Goal: Task Accomplishment & Management: Manage account settings

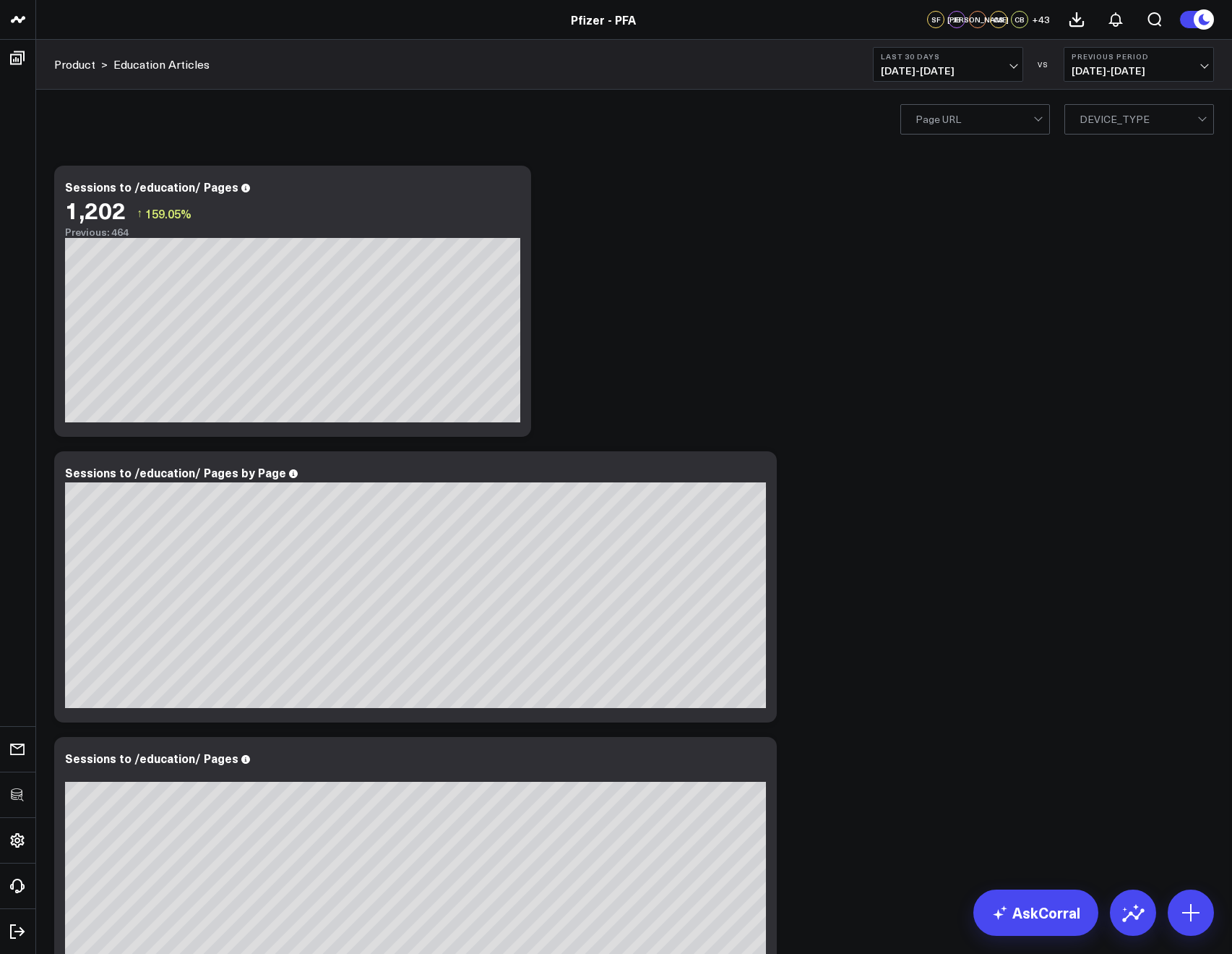
click at [1047, 18] on span "+ 43" at bounding box center [1041, 20] width 18 height 10
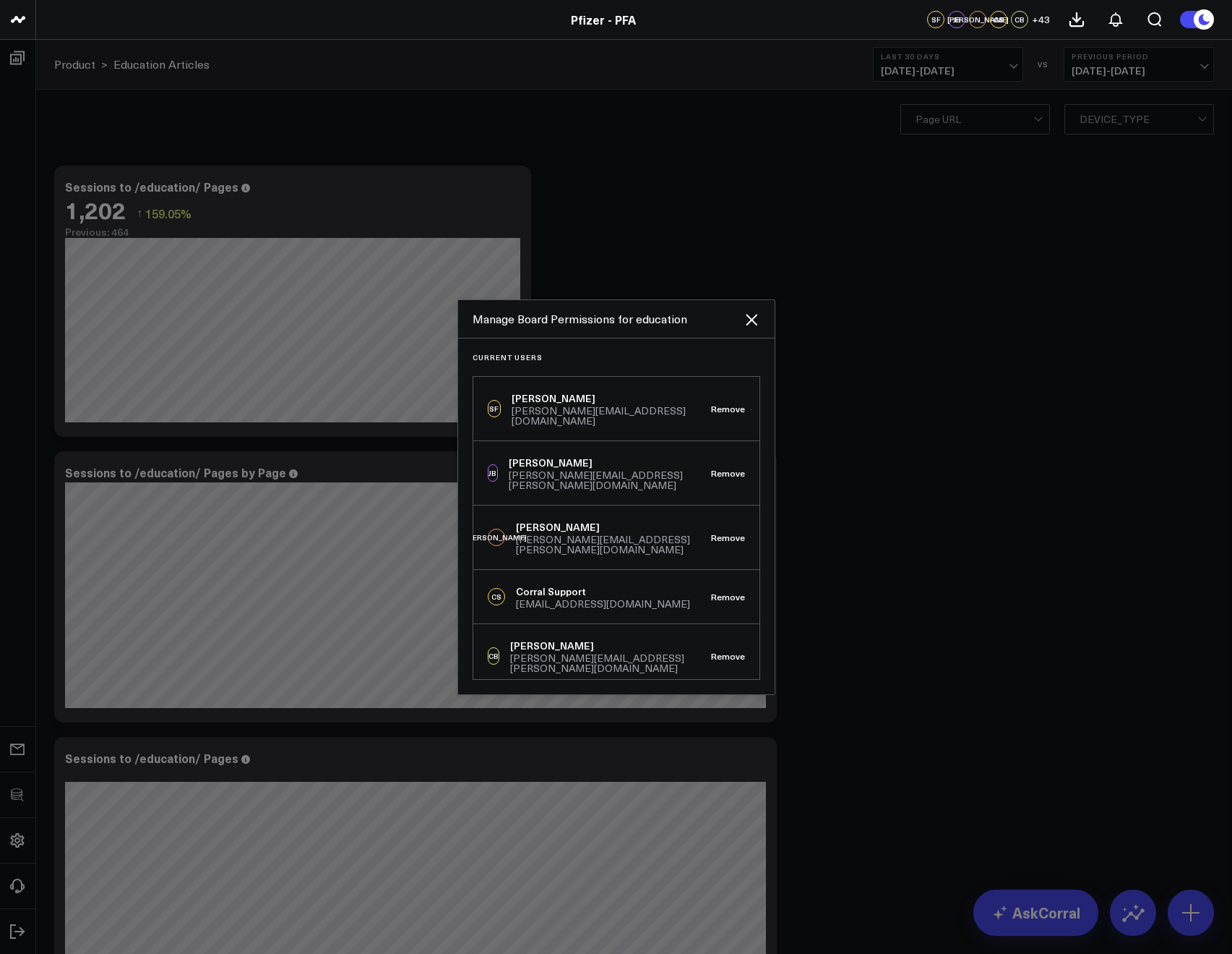
click at [747, 325] on icon at bounding box center [751, 320] width 18 height 18
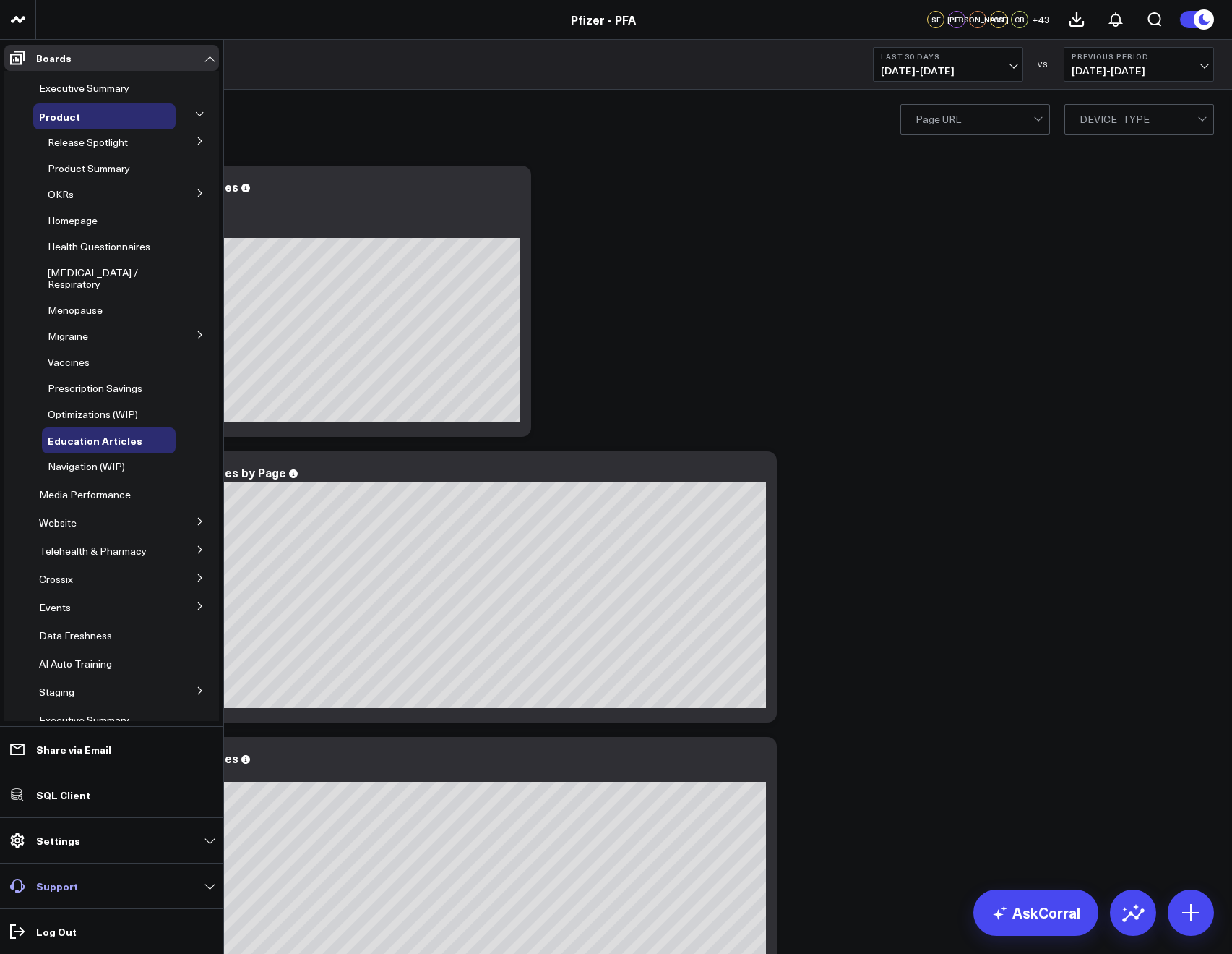
click at [53, 890] on p "Support" at bounding box center [57, 886] width 42 height 12
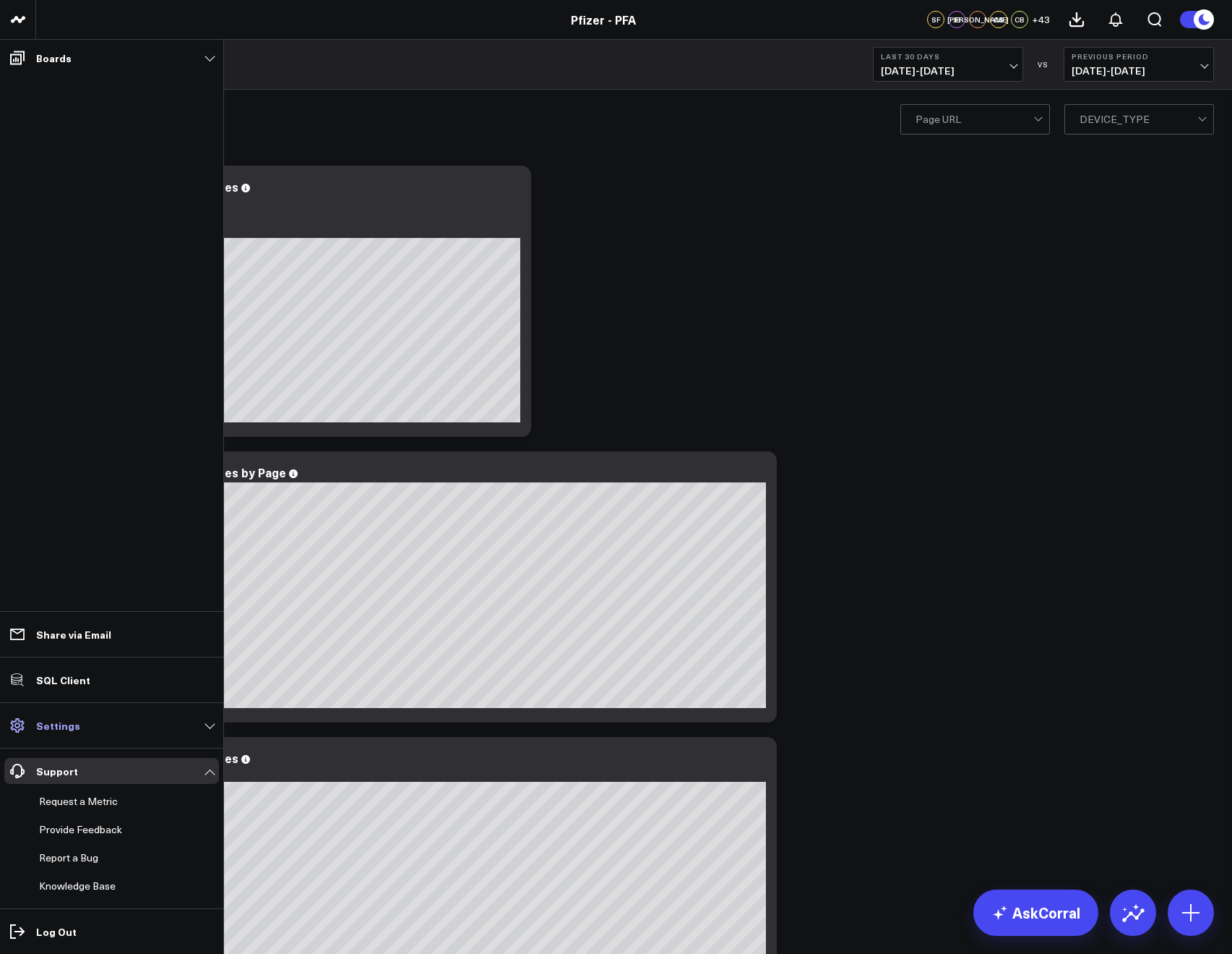
click at [50, 734] on link "Settings" at bounding box center [111, 725] width 215 height 26
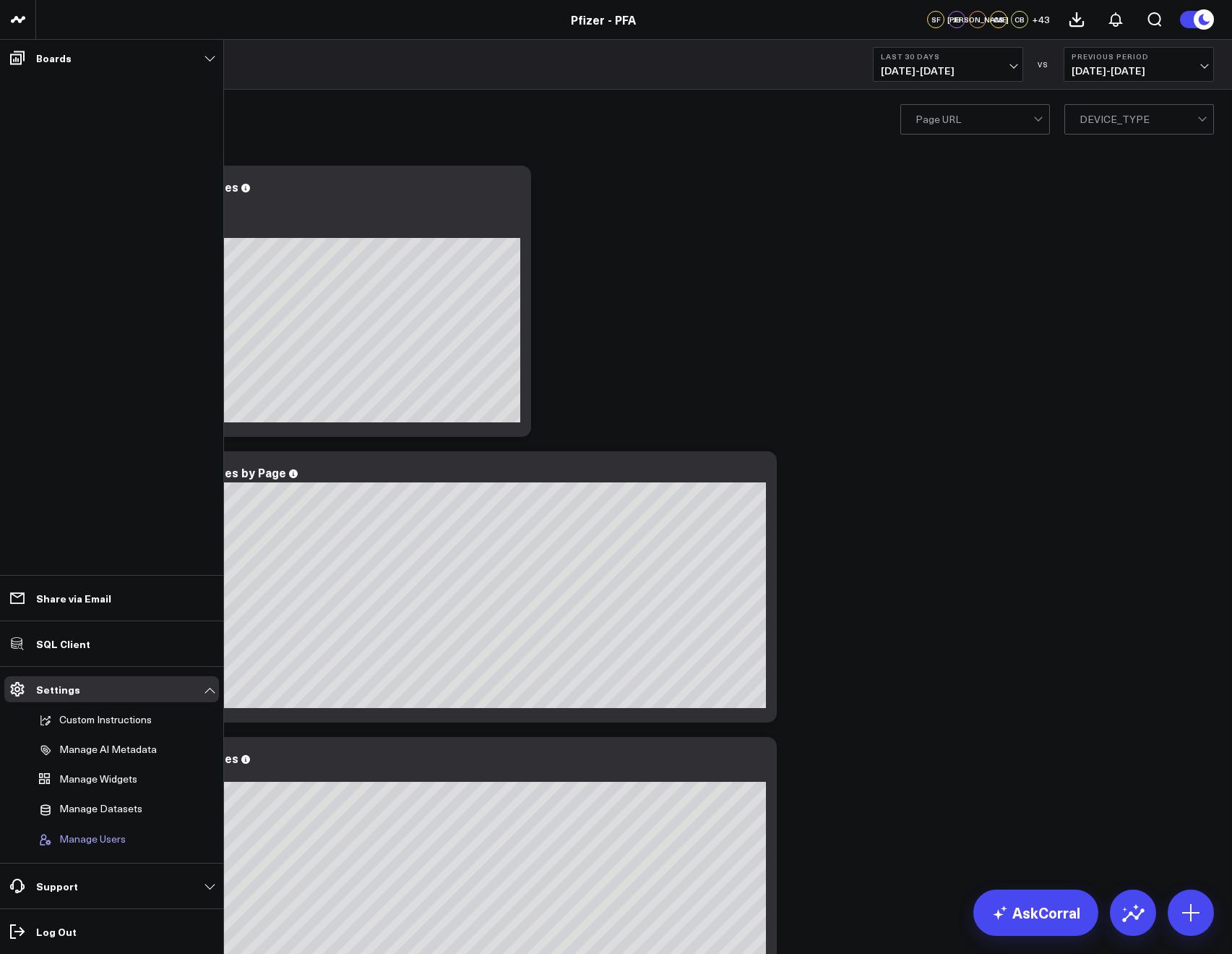
click at [79, 837] on span "Manage Users" at bounding box center [93, 839] width 66 height 13
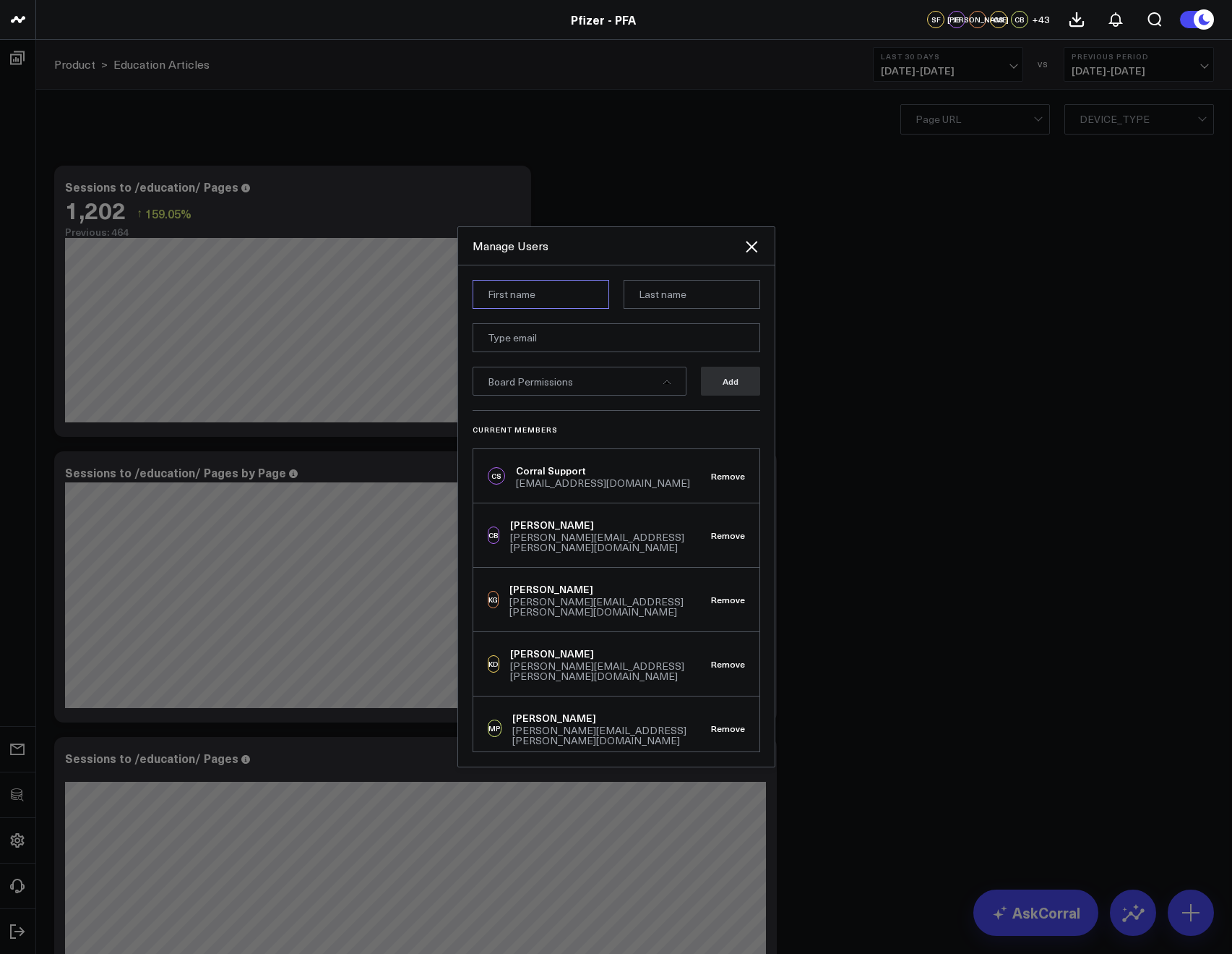
paste input "[PERSON_NAME]"
type input "[PERSON_NAME]"
click at [659, 294] on input at bounding box center [692, 294] width 137 height 29
paste input "[PERSON_NAME]"
type input "[PERSON_NAME]"
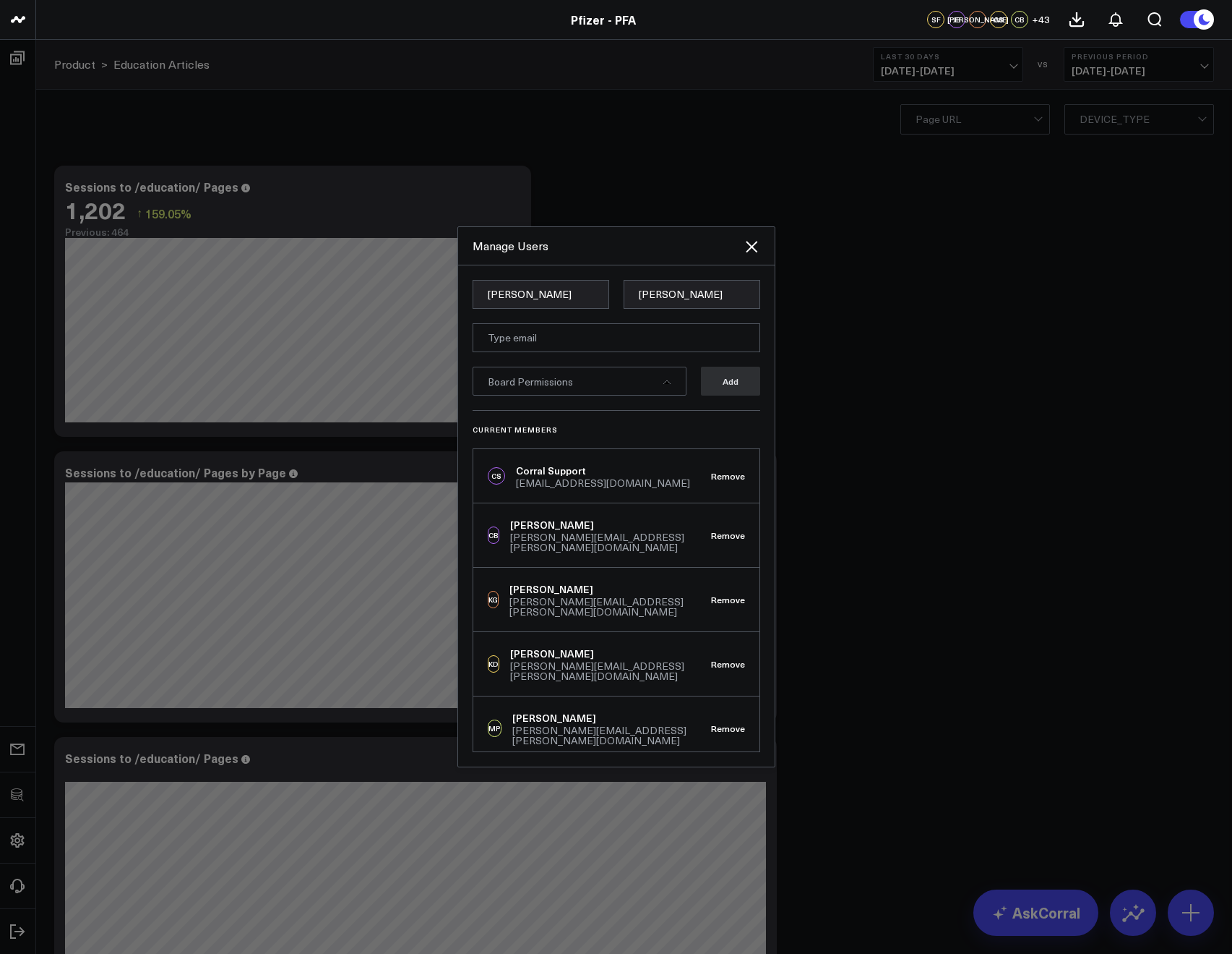
click at [624, 247] on div "Manage Users" at bounding box center [608, 245] width 271 height 16
click at [570, 345] on input "email" at bounding box center [616, 338] width 287 height 29
click at [704, 334] on input "email" at bounding box center [616, 338] width 287 height 29
click at [518, 328] on input "email" at bounding box center [616, 338] width 287 height 29
paste input "[PERSON_NAME][EMAIL_ADDRESS][PERSON_NAME][DOMAIN_NAME]"
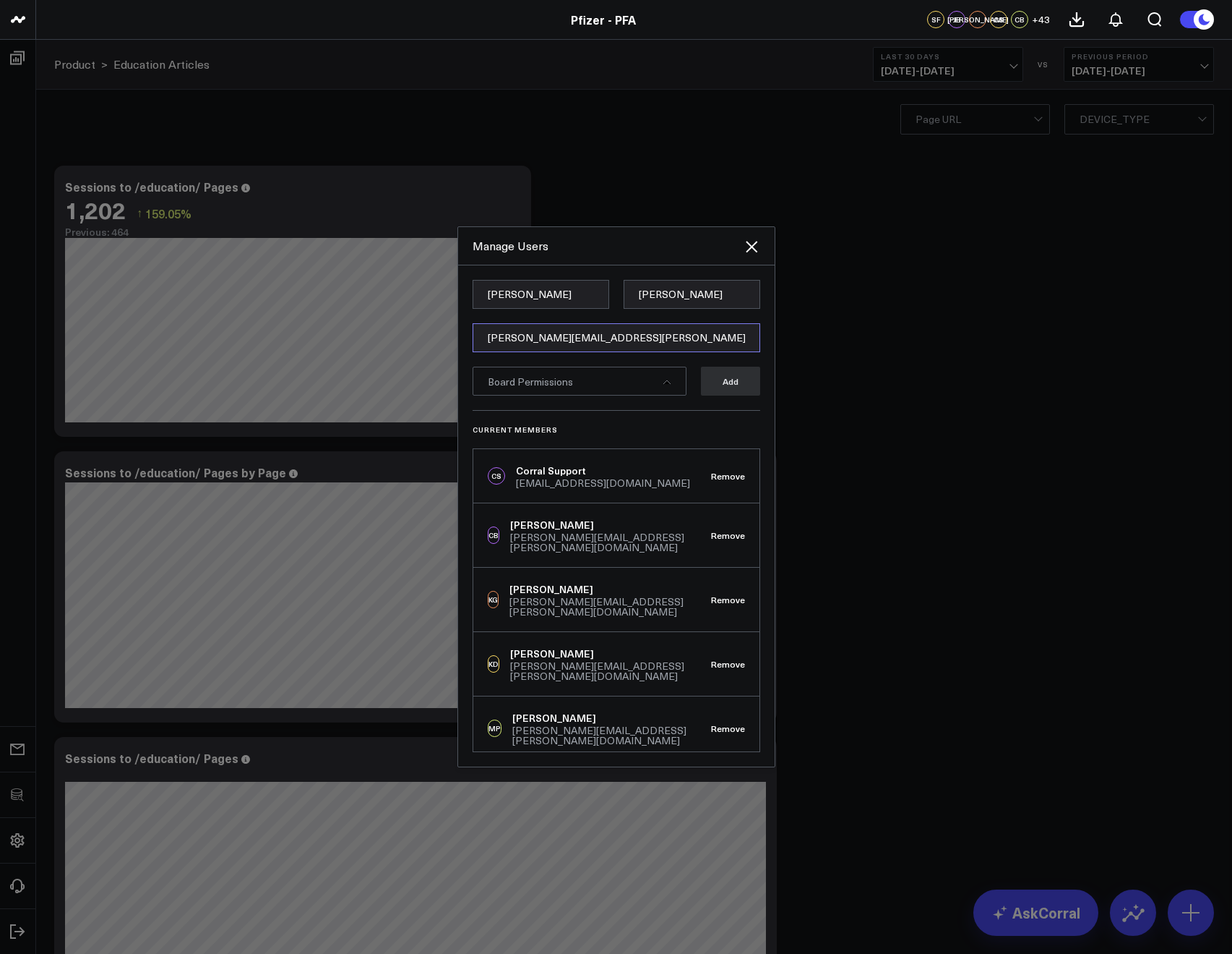
type input "[PERSON_NAME][EMAIL_ADDRESS][PERSON_NAME][DOMAIN_NAME]"
click at [660, 408] on form "[PERSON_NAME] [PERSON_NAME][EMAIL_ADDRESS][PERSON_NAME][DOMAIN_NAME] Board Perm…" at bounding box center [616, 344] width 287 height 130
click at [645, 390] on div "Board Permissions" at bounding box center [579, 381] width 214 height 29
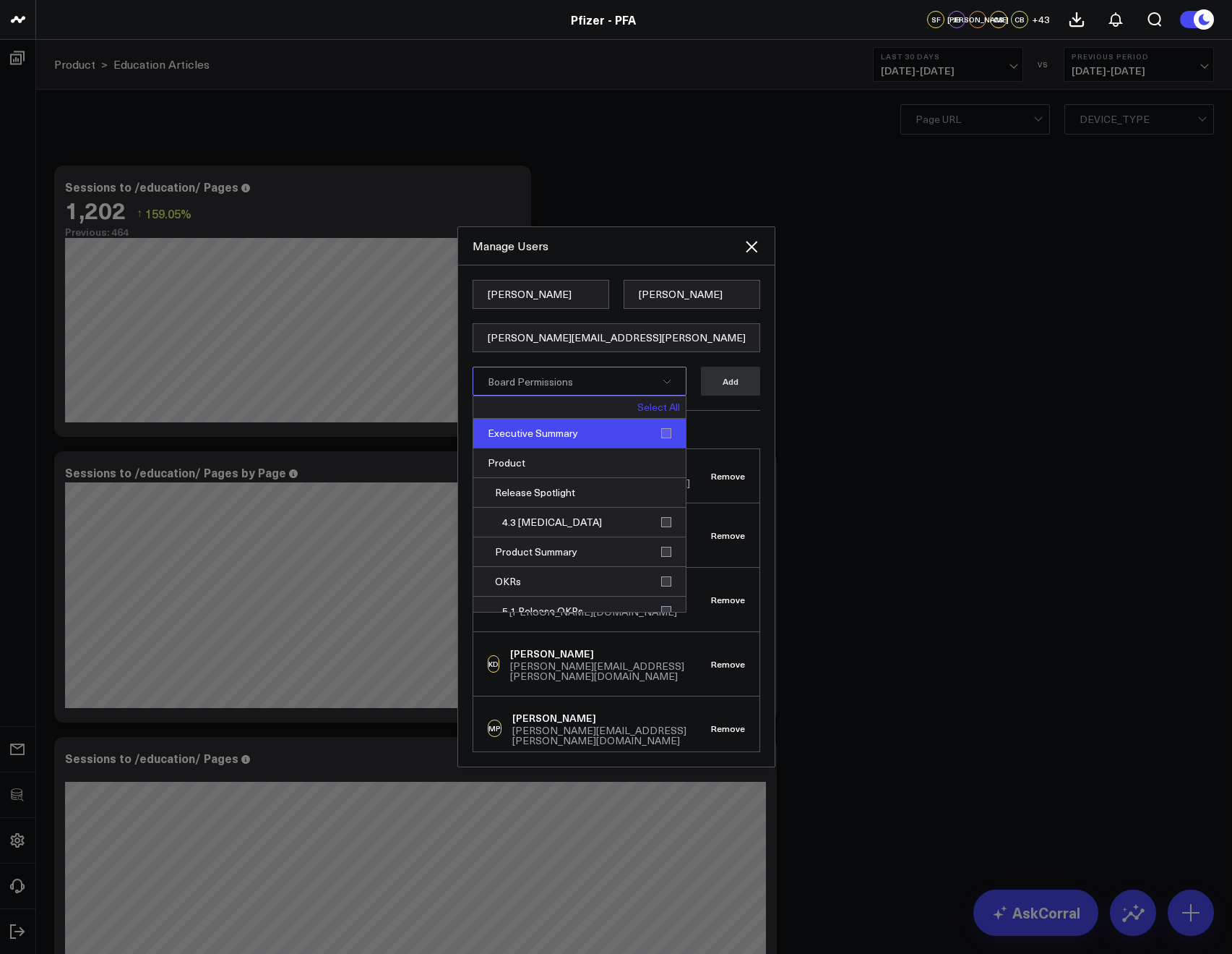
click at [659, 431] on div "Executive Summary" at bounding box center [578, 433] width 212 height 29
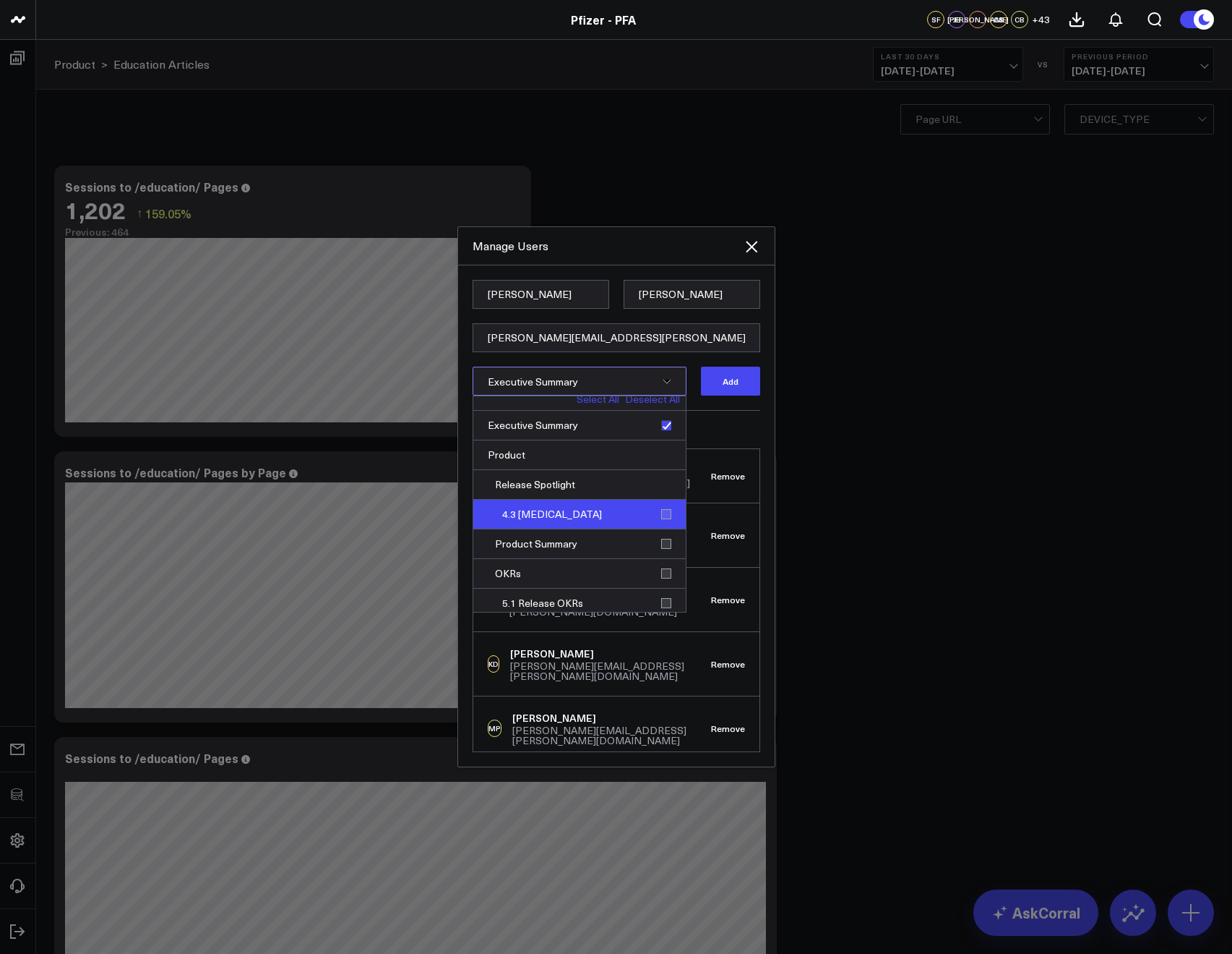
scroll to position [16, 0]
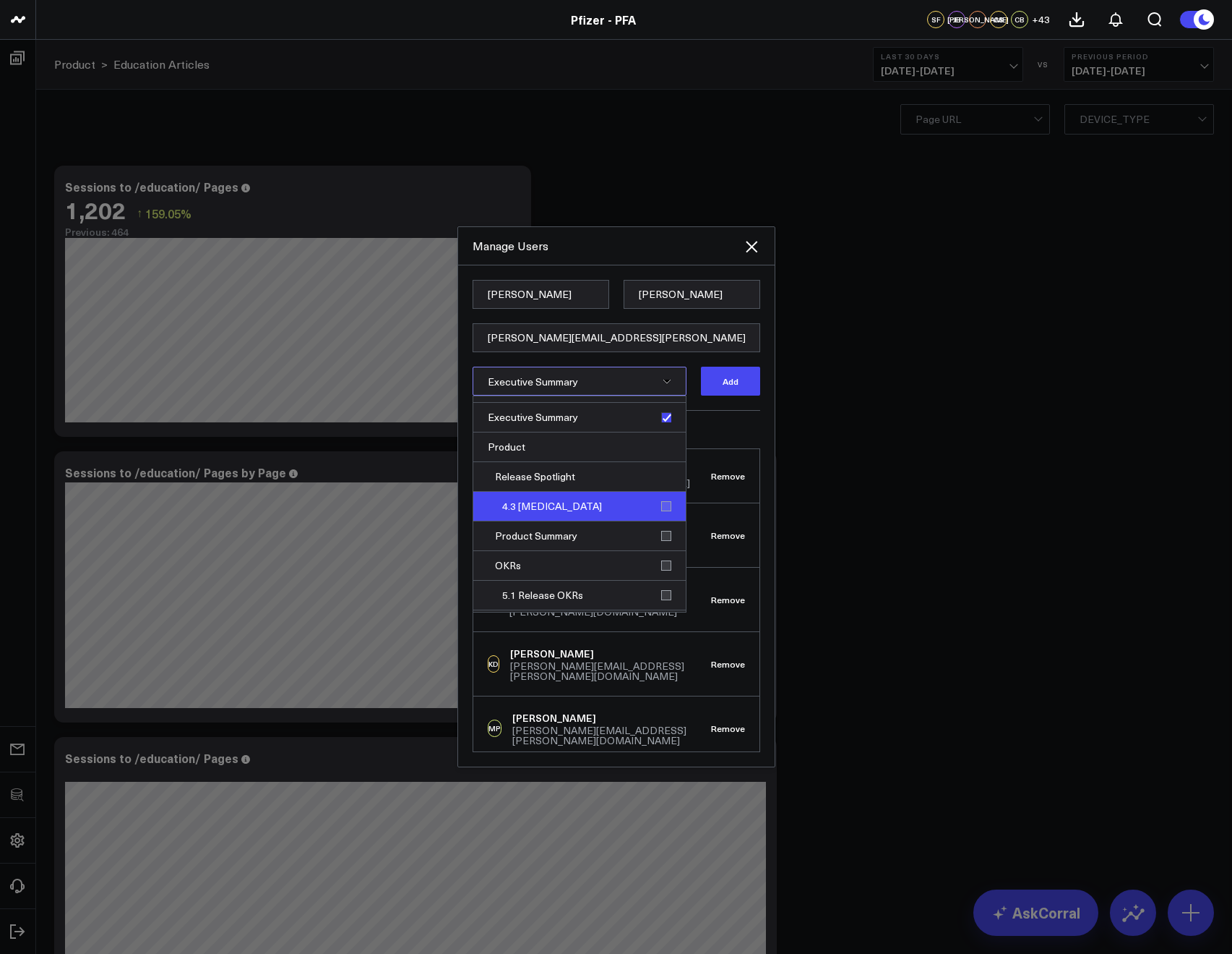
click at [659, 501] on div "4.3 [MEDICAL_DATA]" at bounding box center [578, 506] width 212 height 29
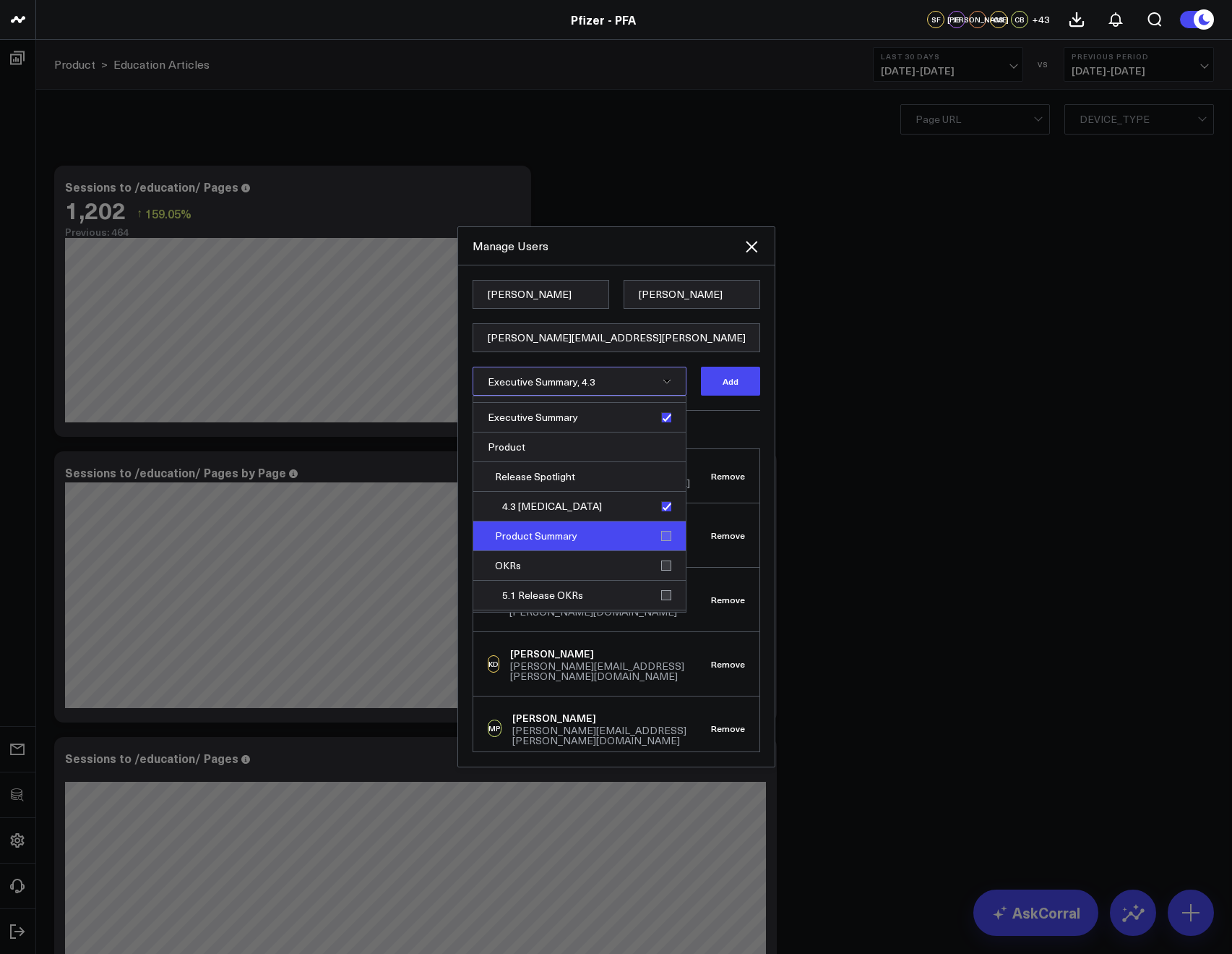
click at [654, 536] on div "Product Summary" at bounding box center [578, 536] width 212 height 29
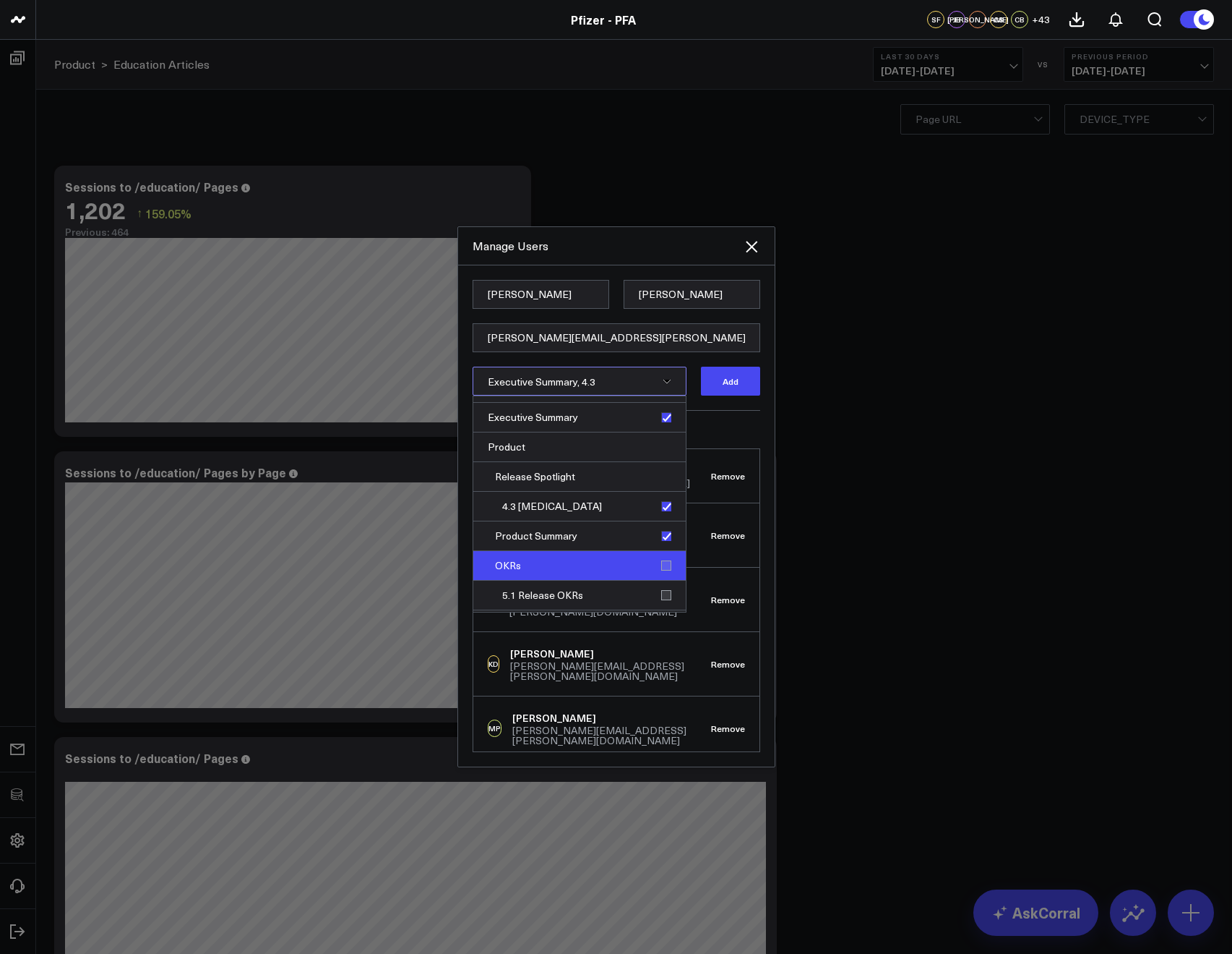
click at [660, 554] on div "OKRs" at bounding box center [578, 566] width 212 height 29
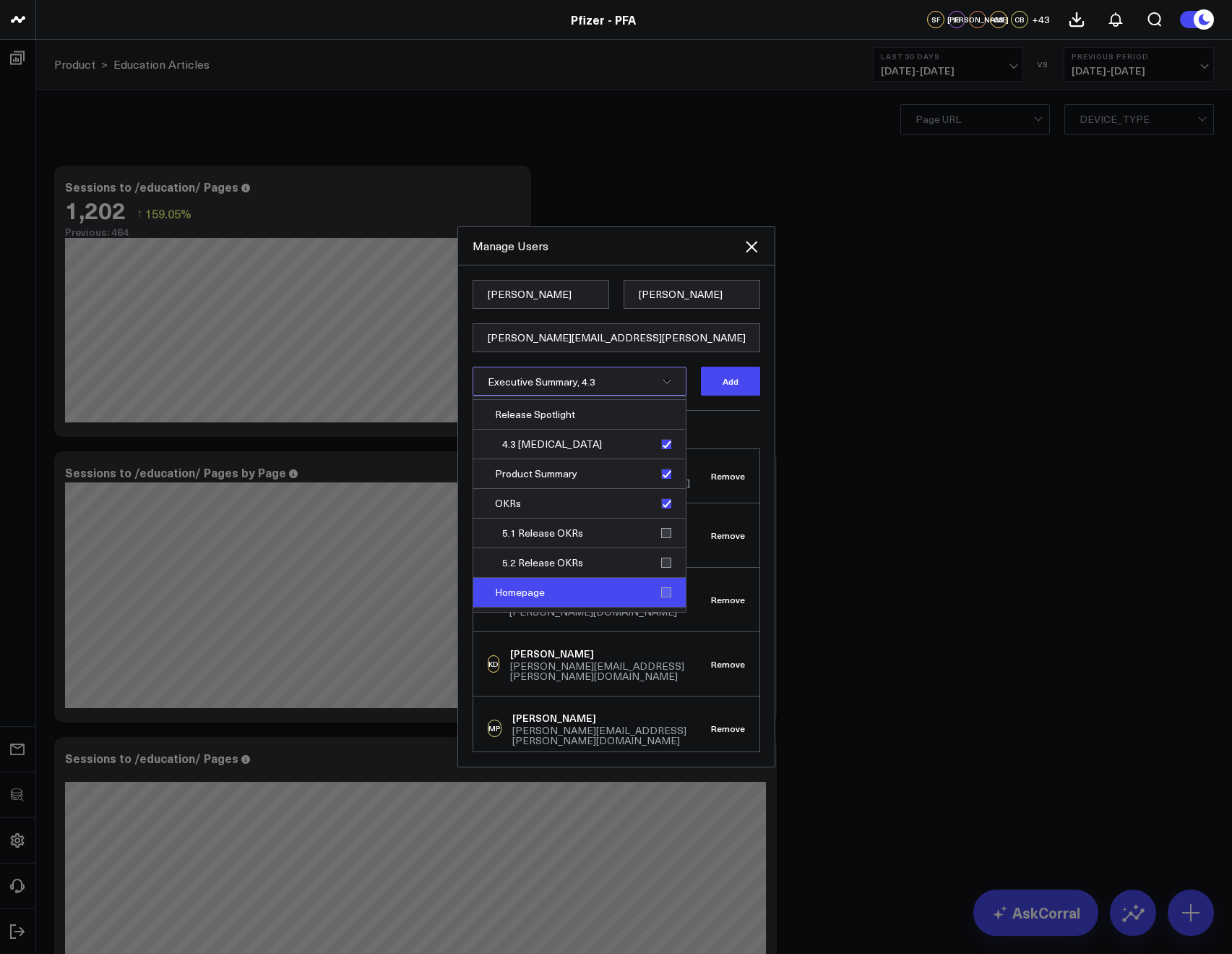
scroll to position [149, 0]
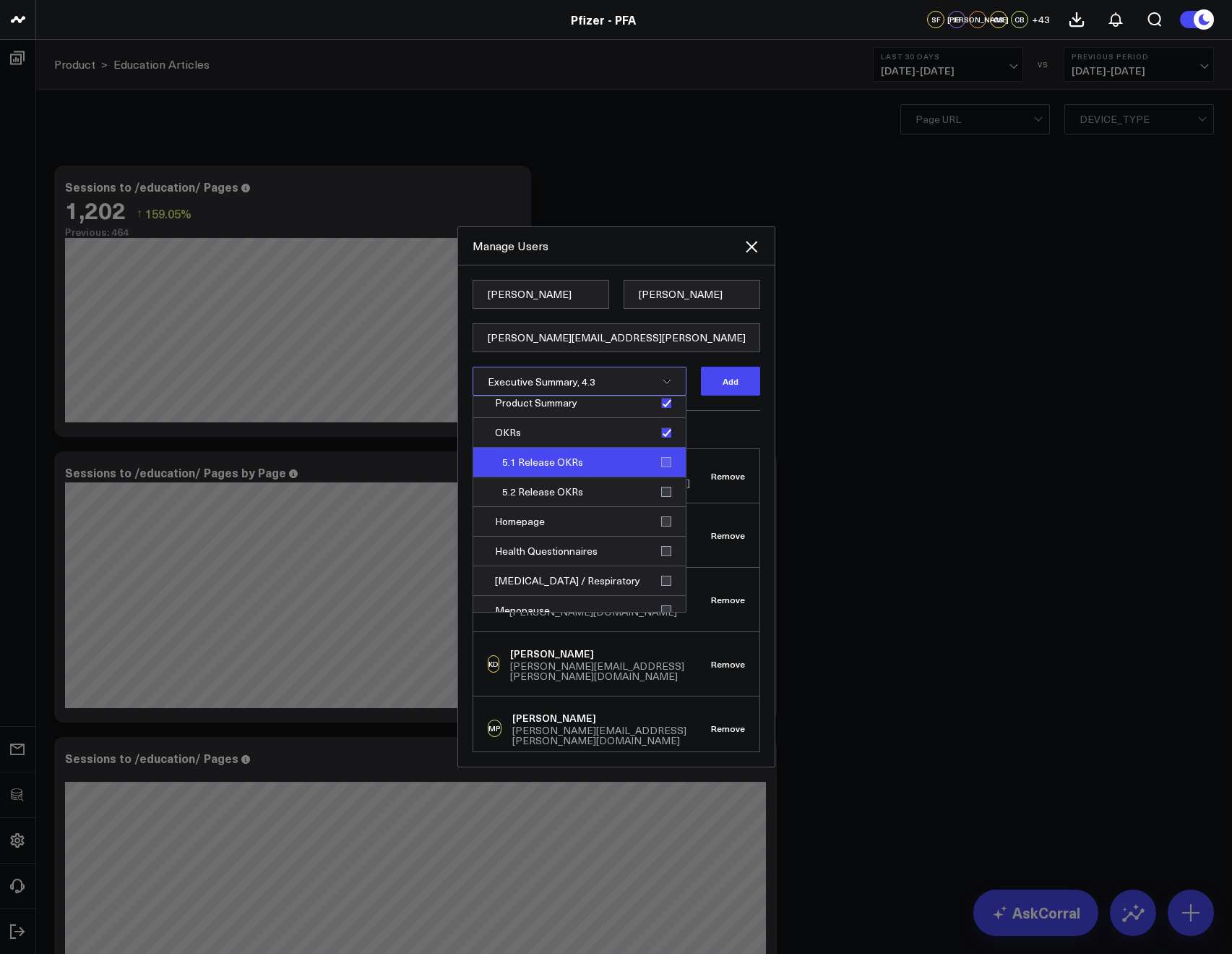
click at [658, 462] on div "5.1 Release OKRs" at bounding box center [578, 462] width 212 height 29
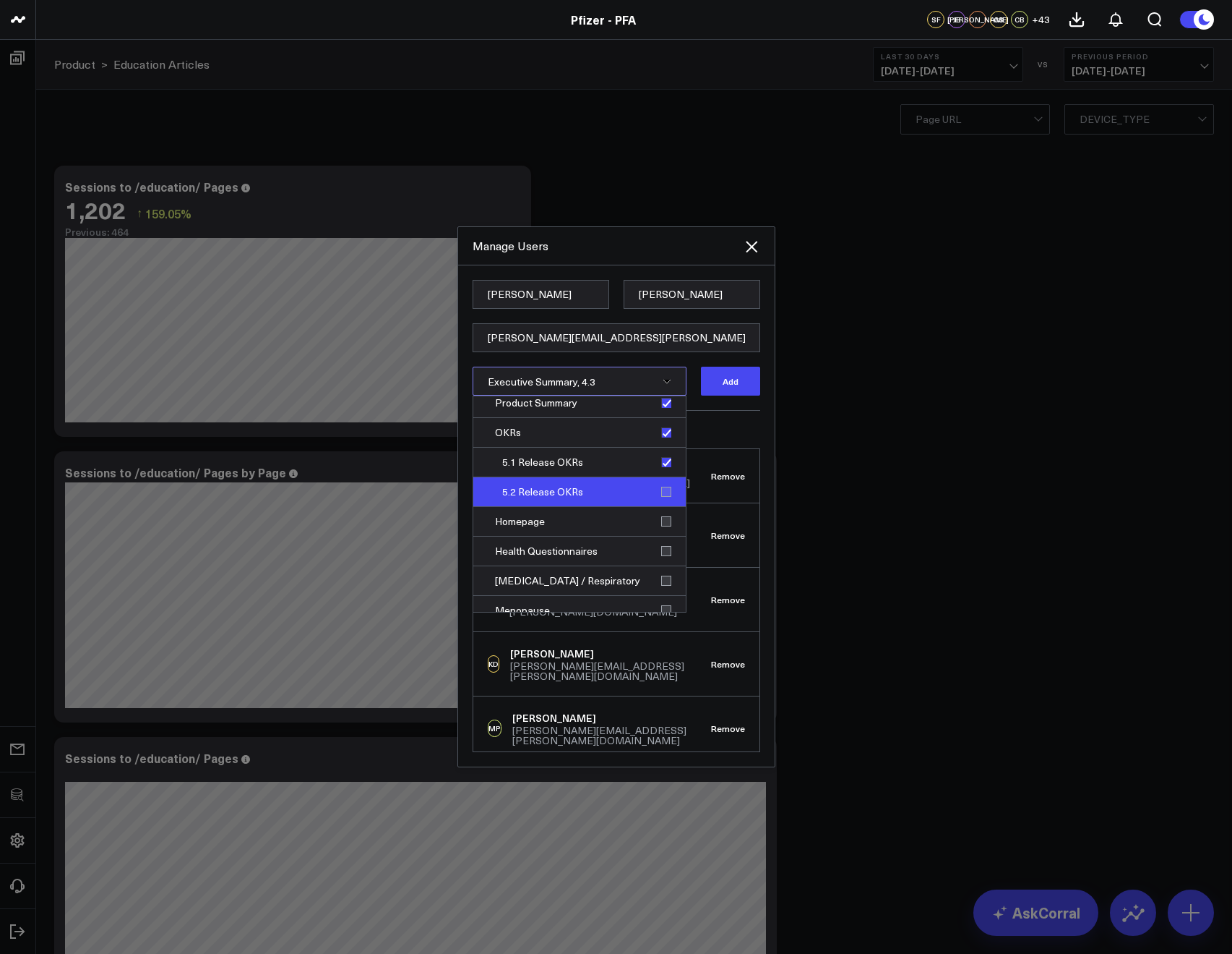
click at [661, 495] on div "5.2 Release OKRs" at bounding box center [578, 492] width 212 height 29
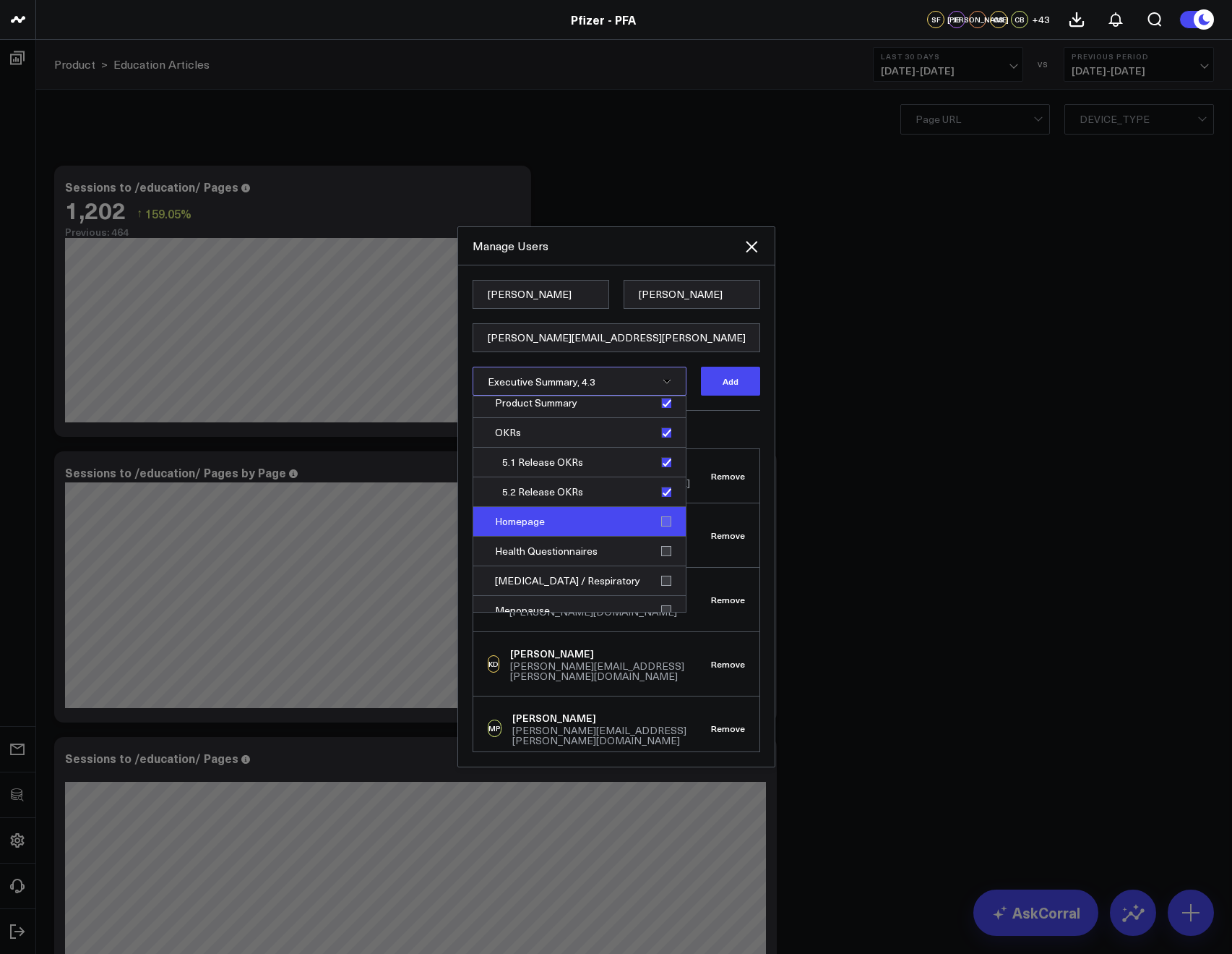
click at [661, 513] on div "Homepage" at bounding box center [578, 522] width 212 height 29
click at [658, 551] on div "Health Questionnaires" at bounding box center [578, 551] width 212 height 29
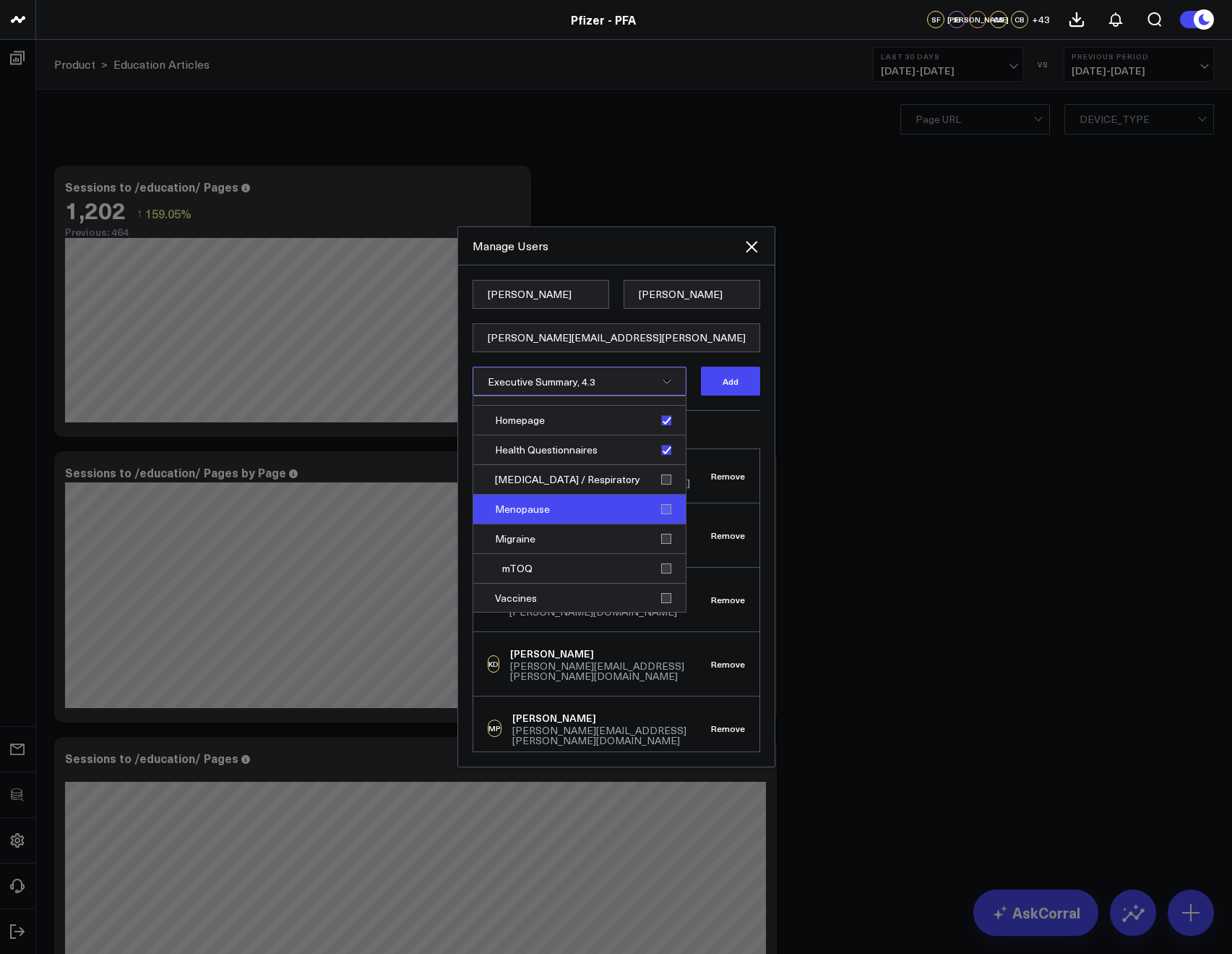
scroll to position [251, 0]
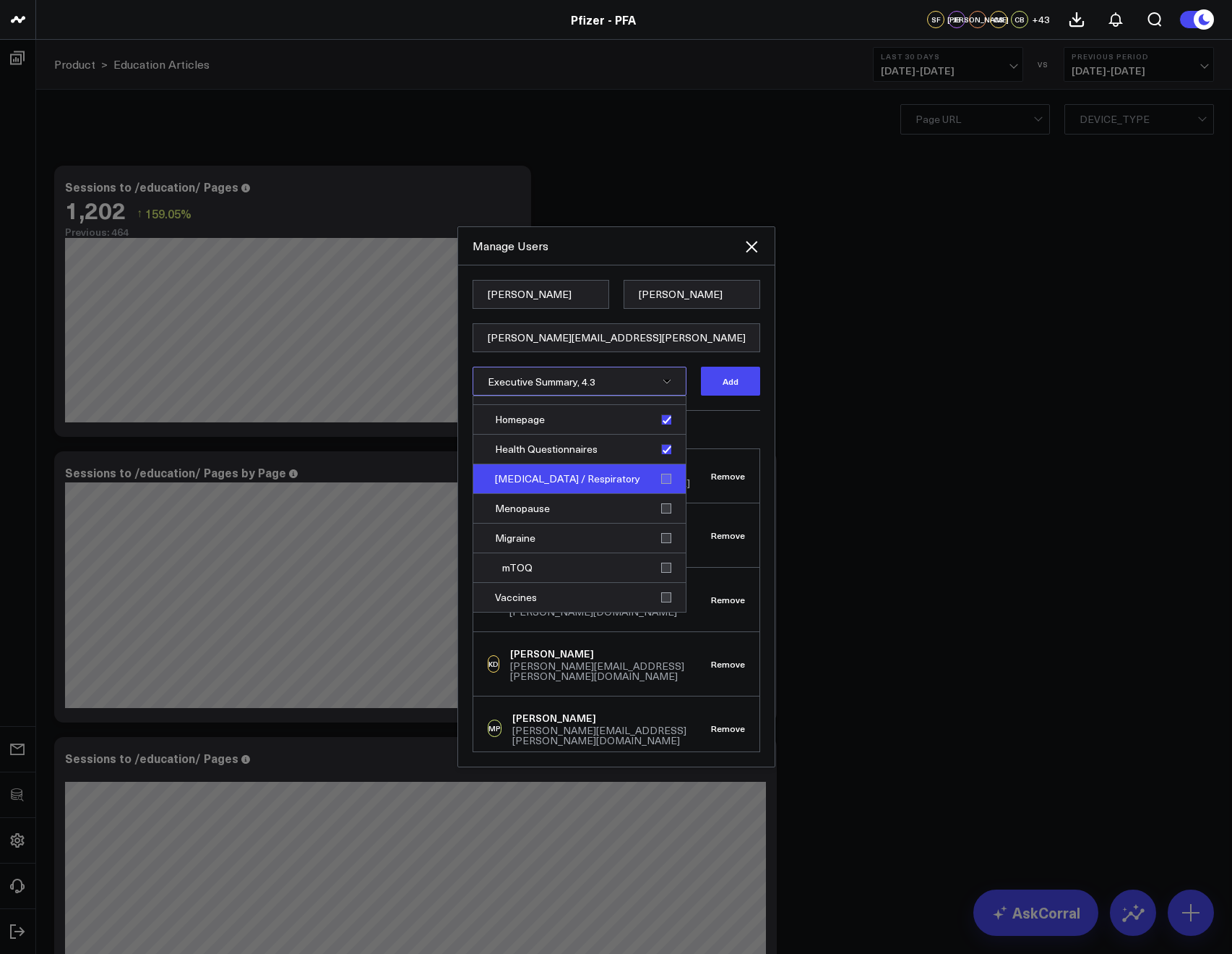
click at [654, 479] on div "[MEDICAL_DATA] / Respiratory" at bounding box center [578, 479] width 212 height 29
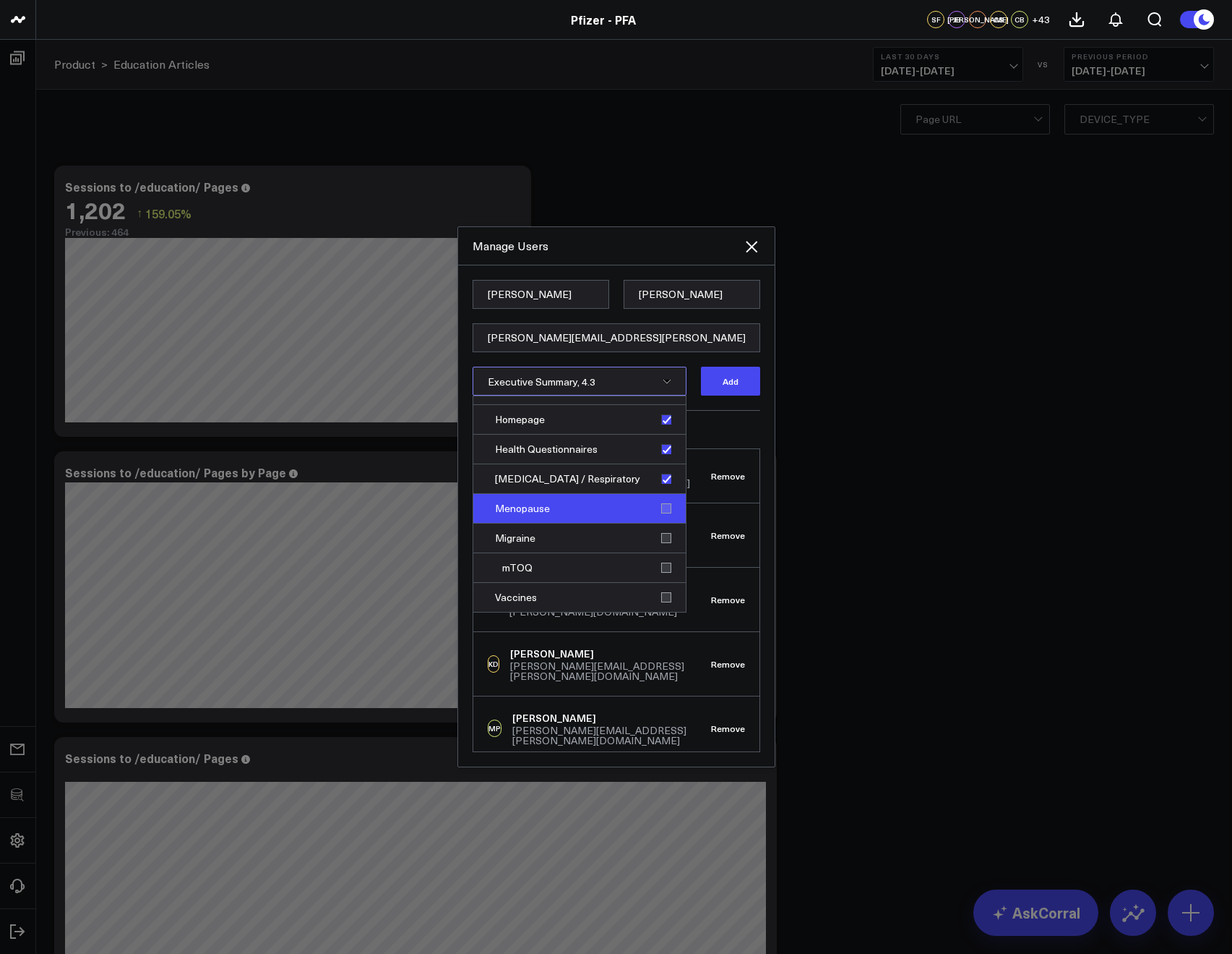
click at [658, 512] on div "Menopause" at bounding box center [578, 508] width 212 height 29
click at [657, 539] on div "Migraine" at bounding box center [578, 539] width 212 height 29
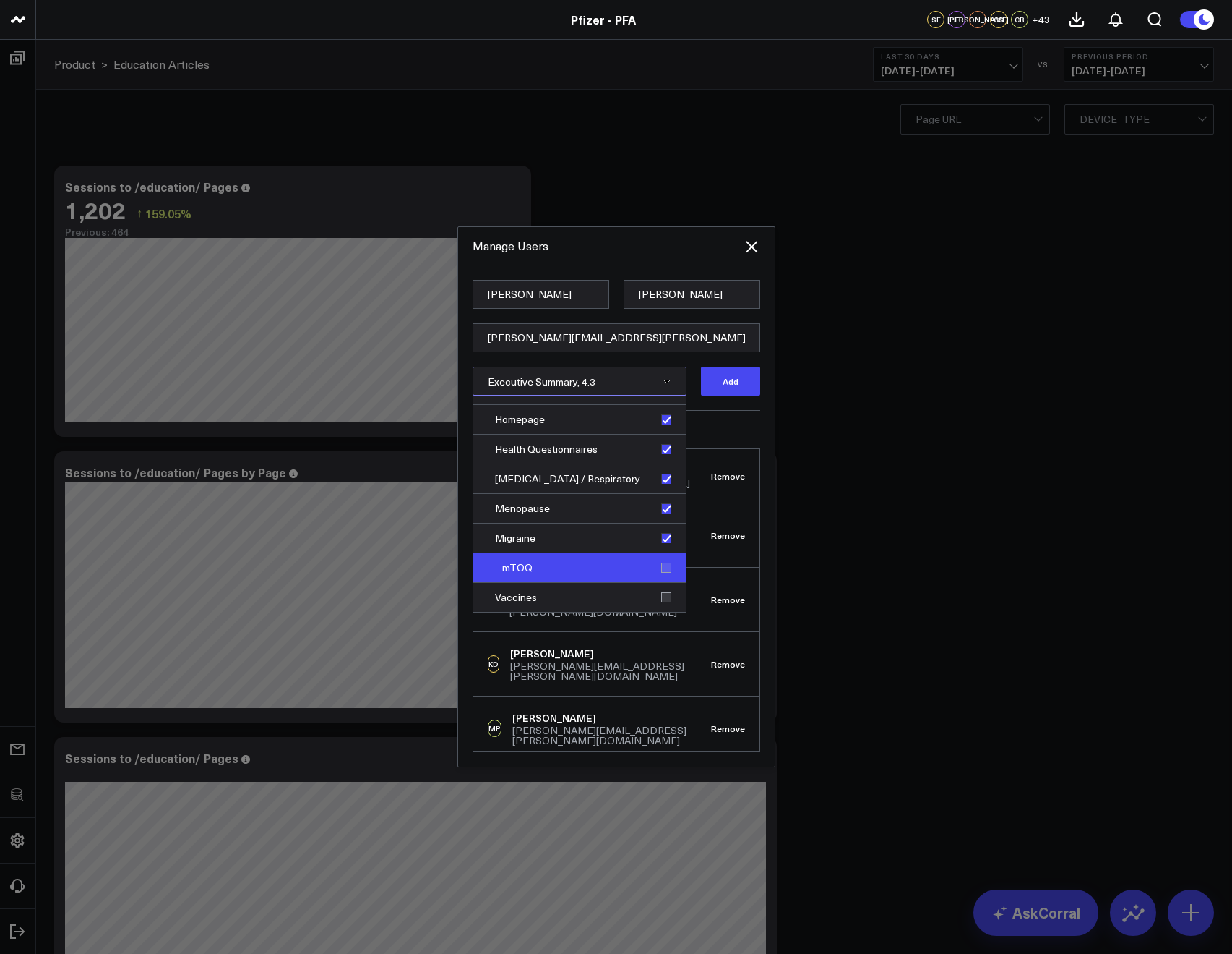
click at [652, 557] on div "mTOQ" at bounding box center [578, 568] width 212 height 29
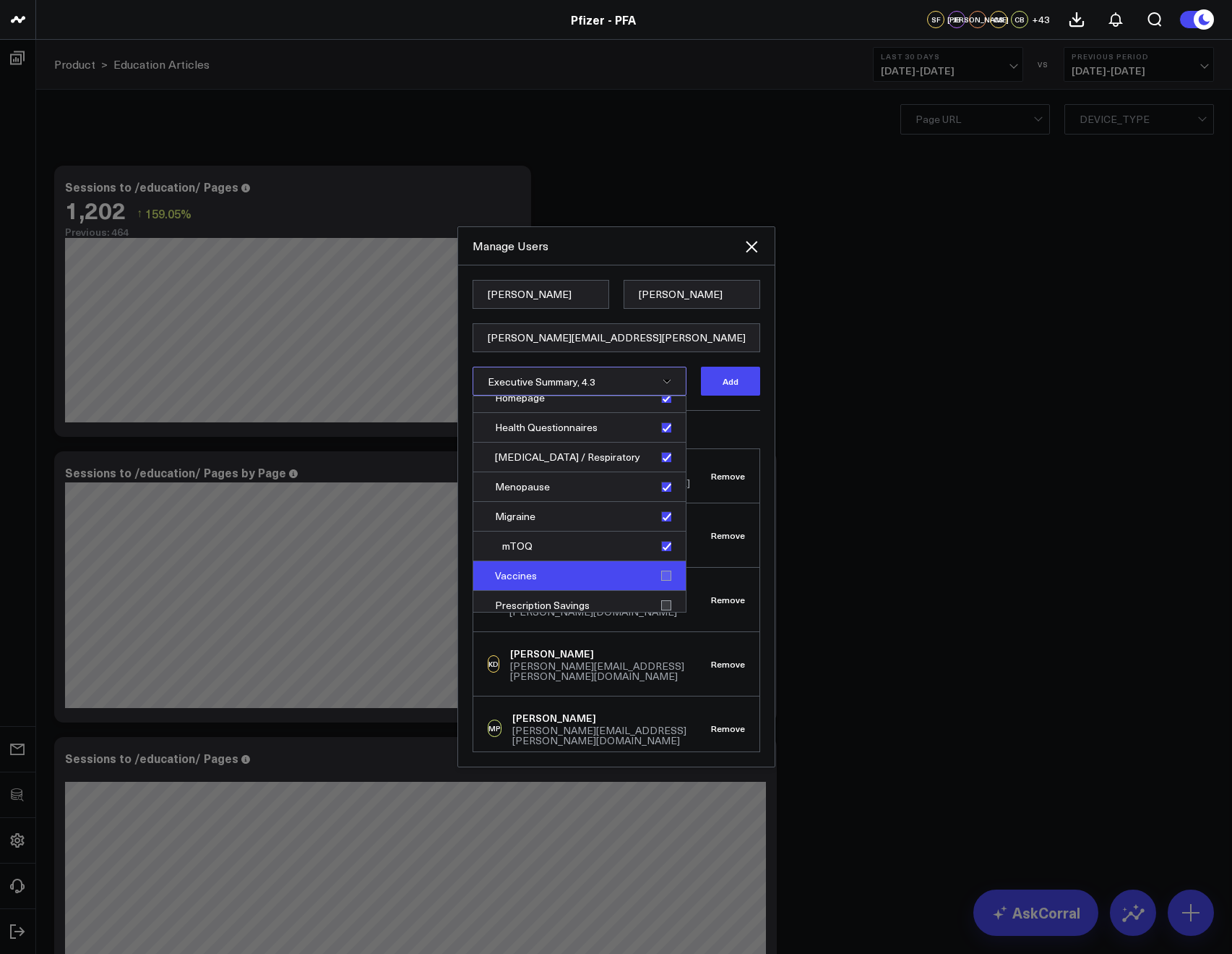
scroll to position [348, 0]
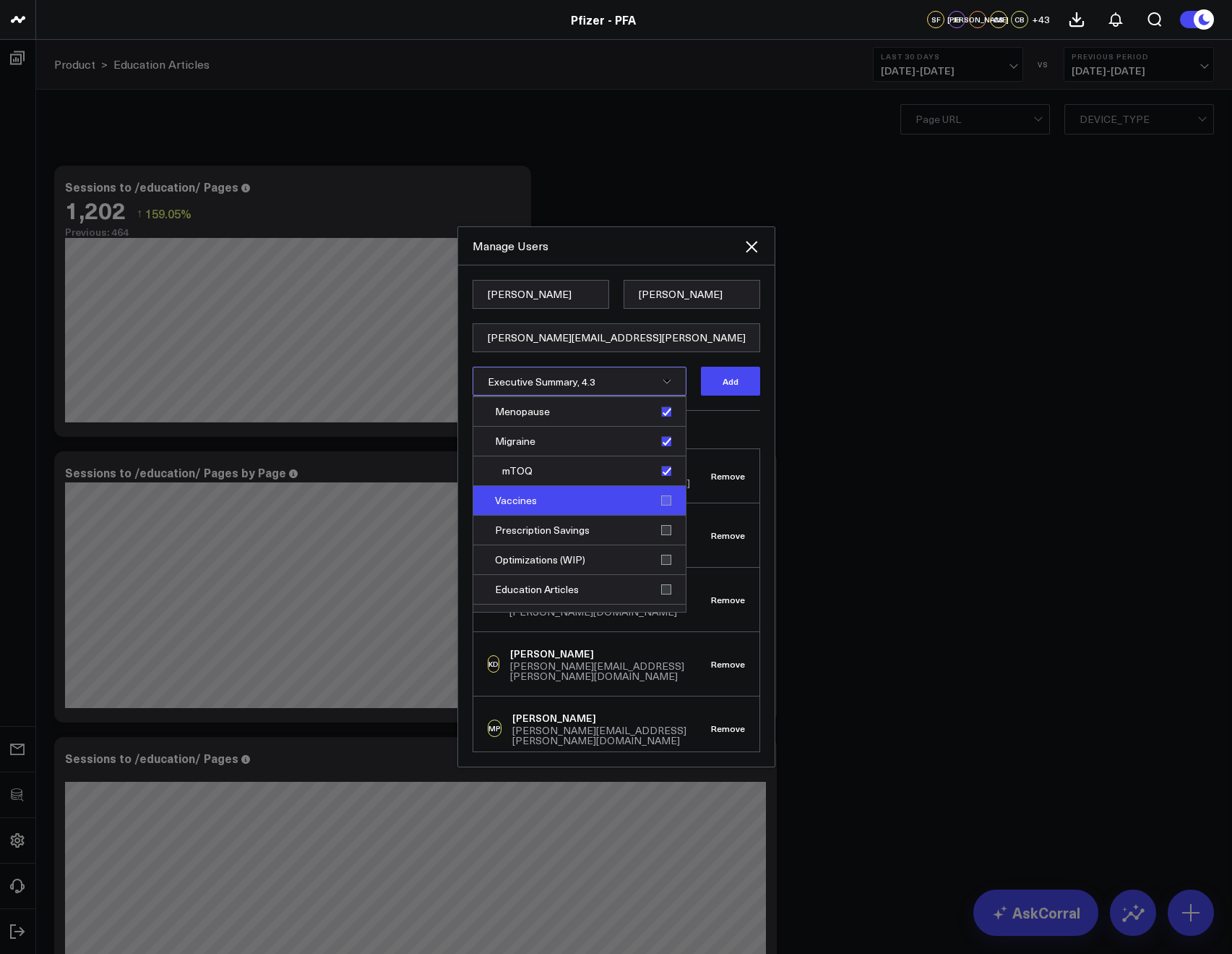
click at [660, 505] on div "Vaccines" at bounding box center [578, 500] width 212 height 29
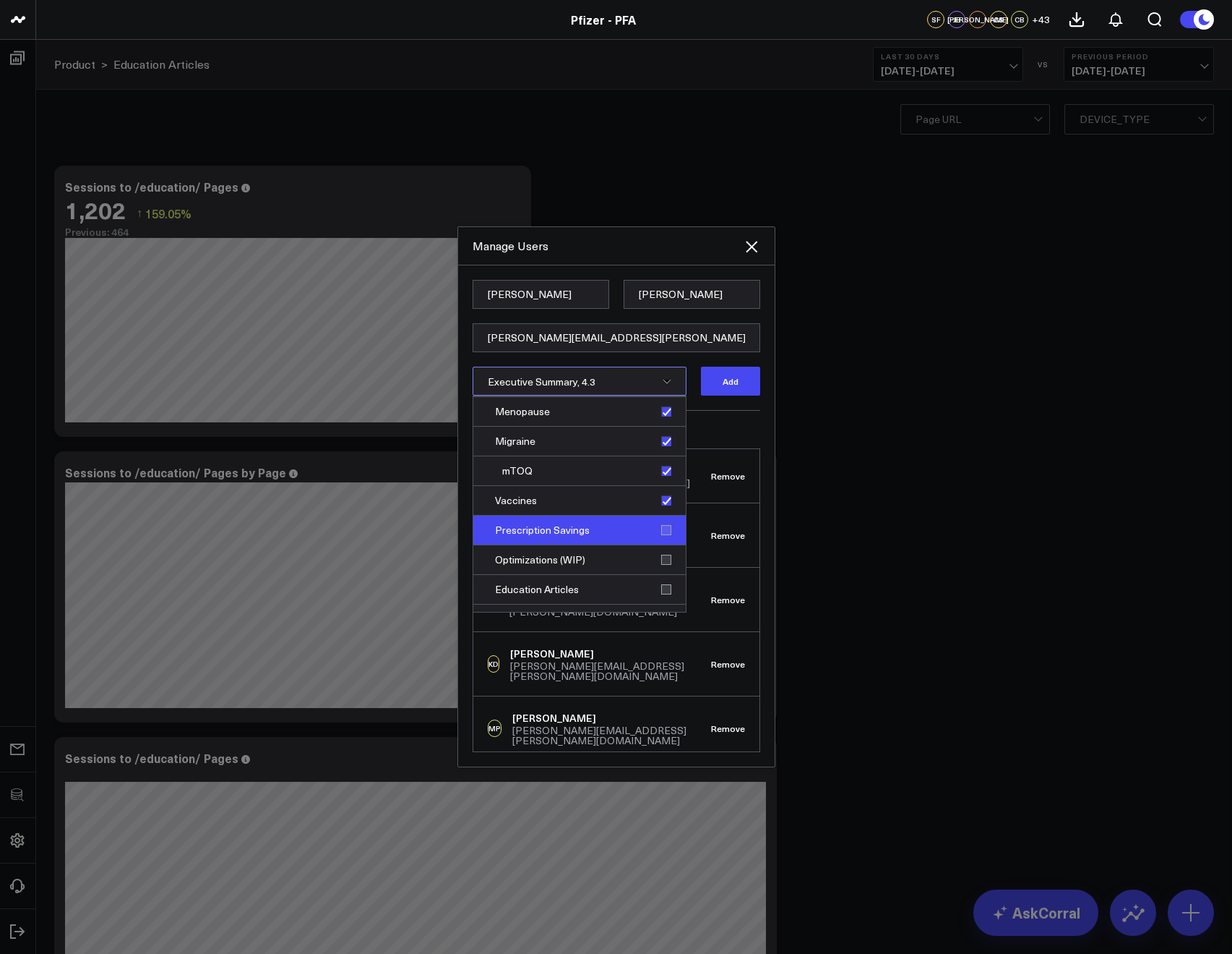
click at [659, 532] on div "Prescription Savings" at bounding box center [578, 530] width 212 height 29
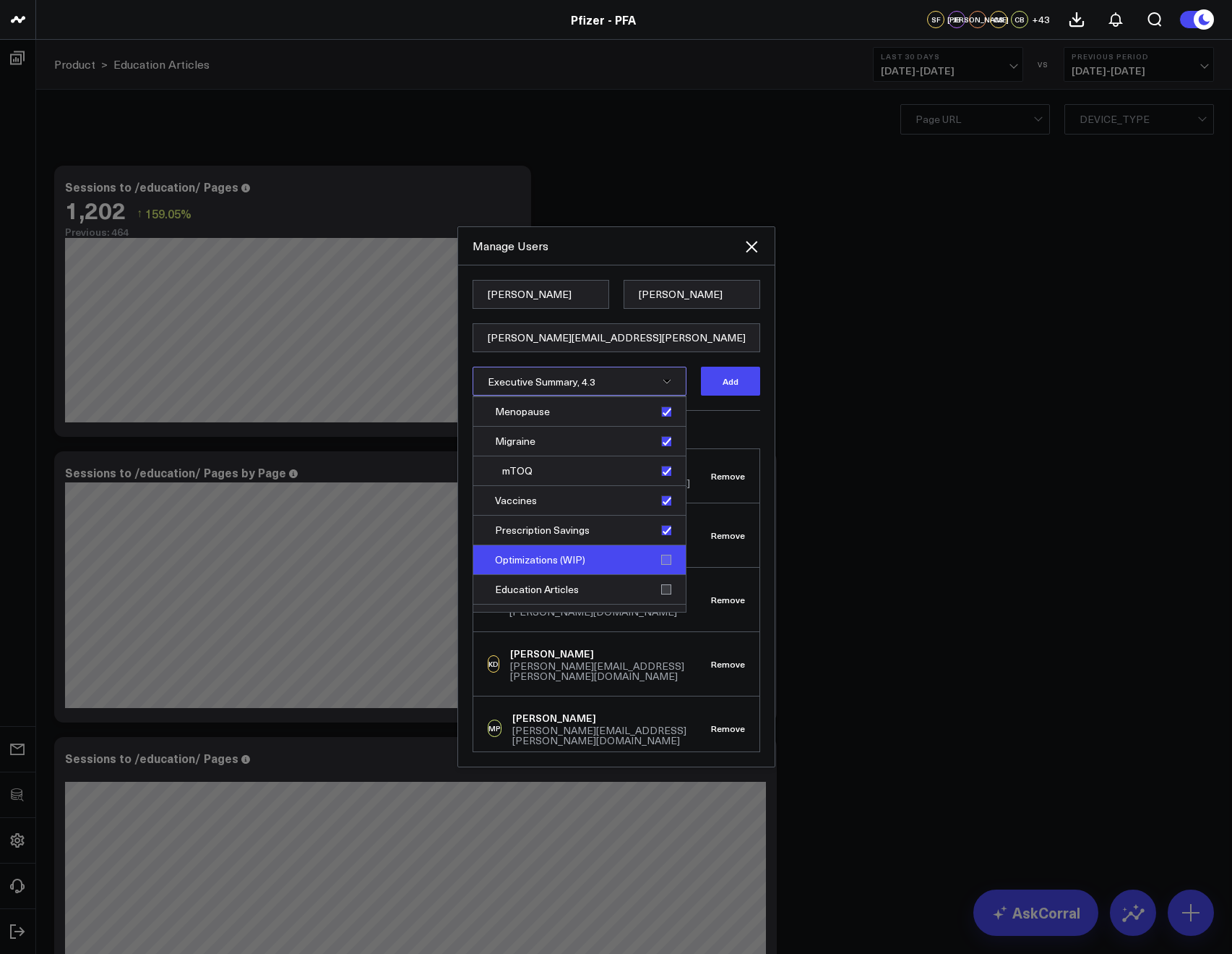
click at [658, 555] on div "Optimizations (WIP)" at bounding box center [578, 560] width 212 height 29
click at [653, 554] on div "Optimizations (WIP)" at bounding box center [578, 560] width 212 height 29
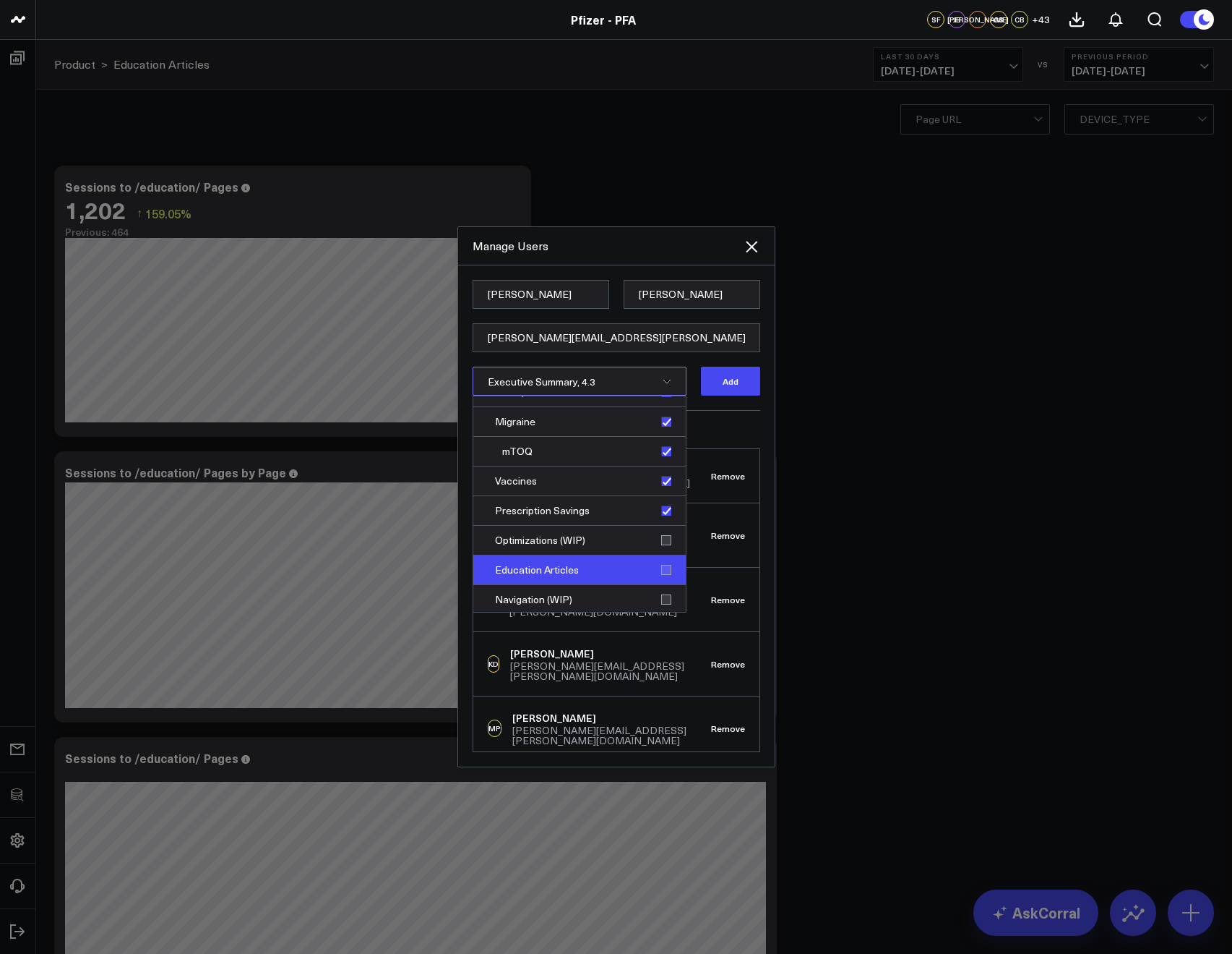
click at [654, 563] on div "Education Articles" at bounding box center [578, 570] width 212 height 29
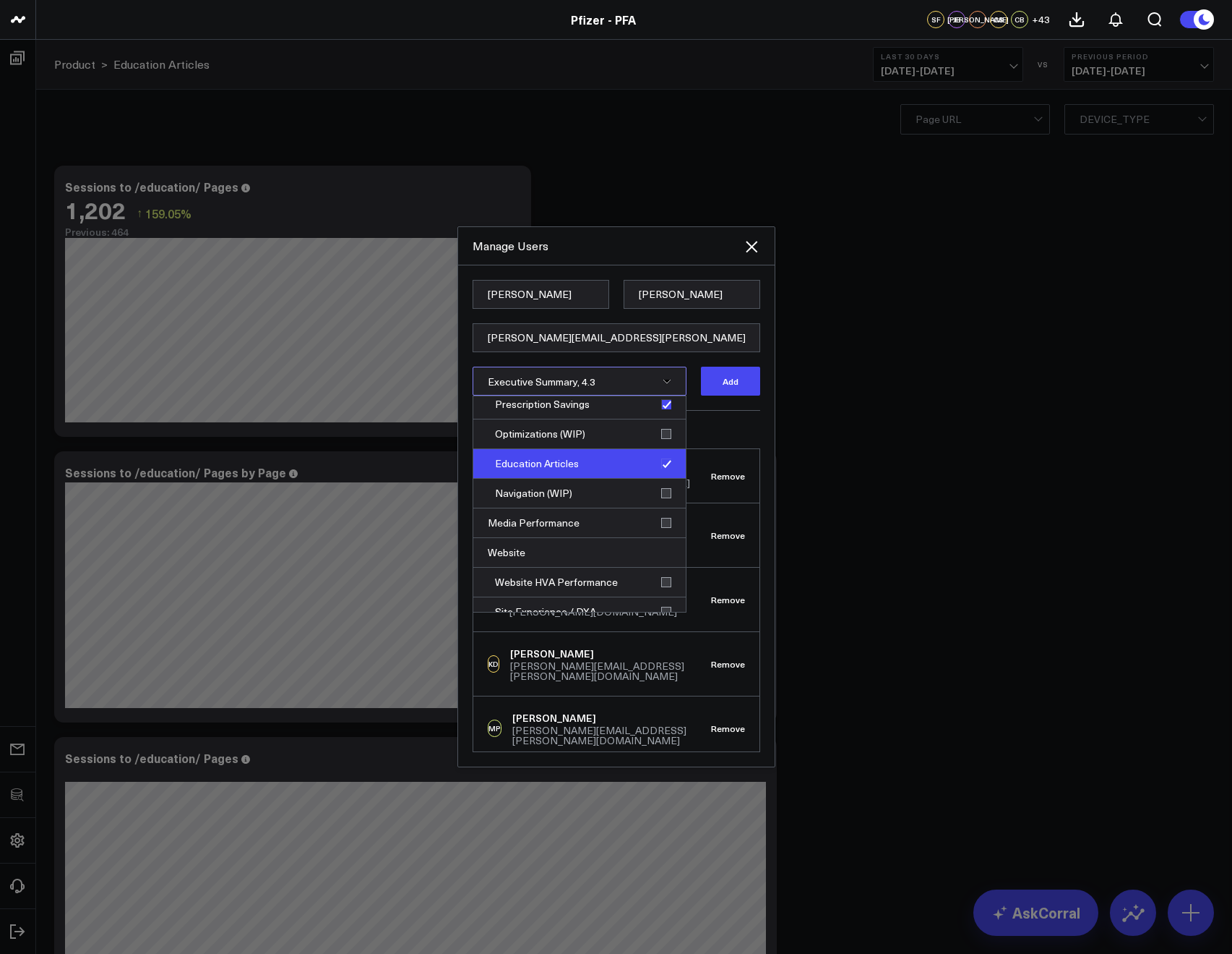
scroll to position [479, 0]
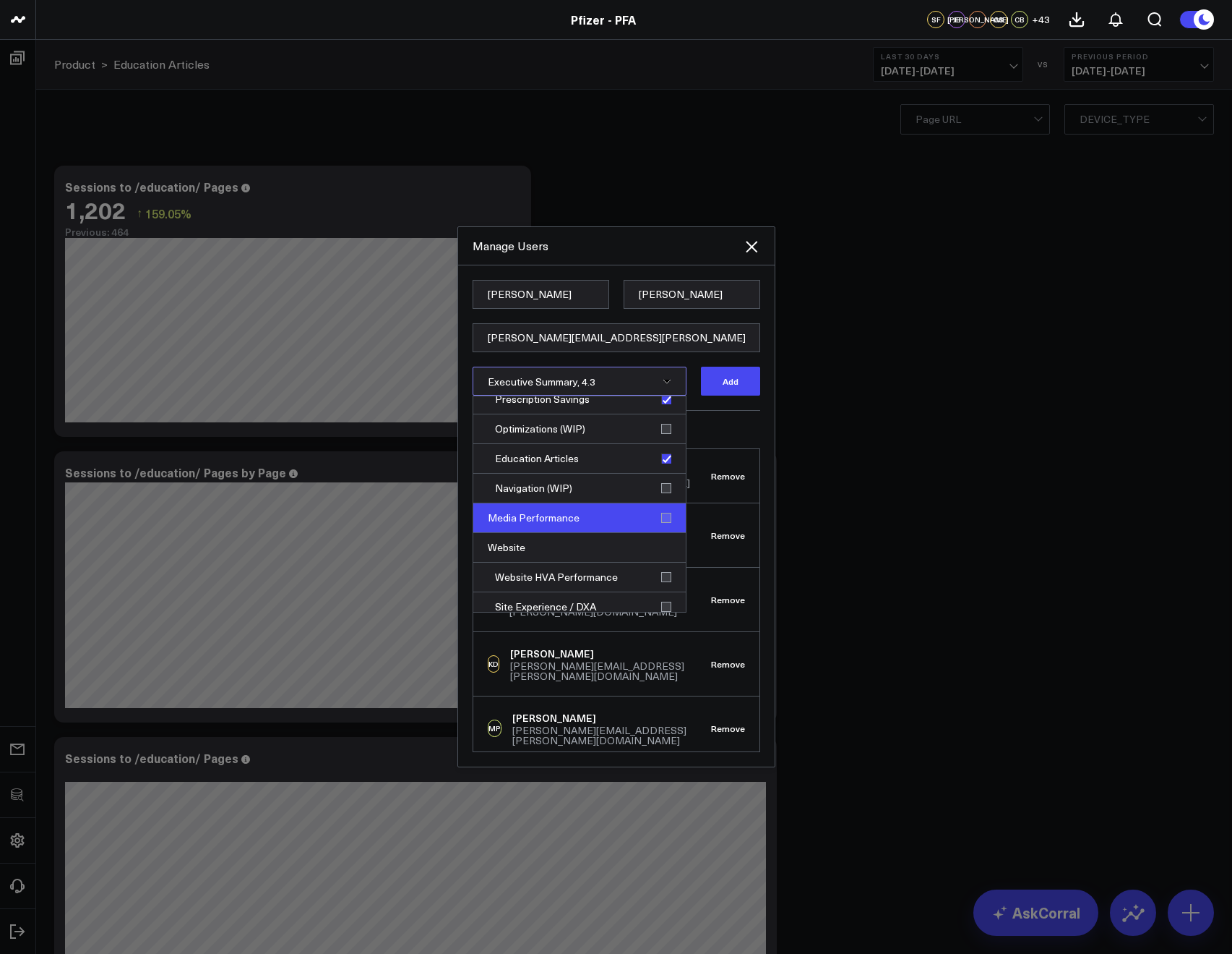
click at [646, 521] on div "Media Performance" at bounding box center [578, 518] width 212 height 29
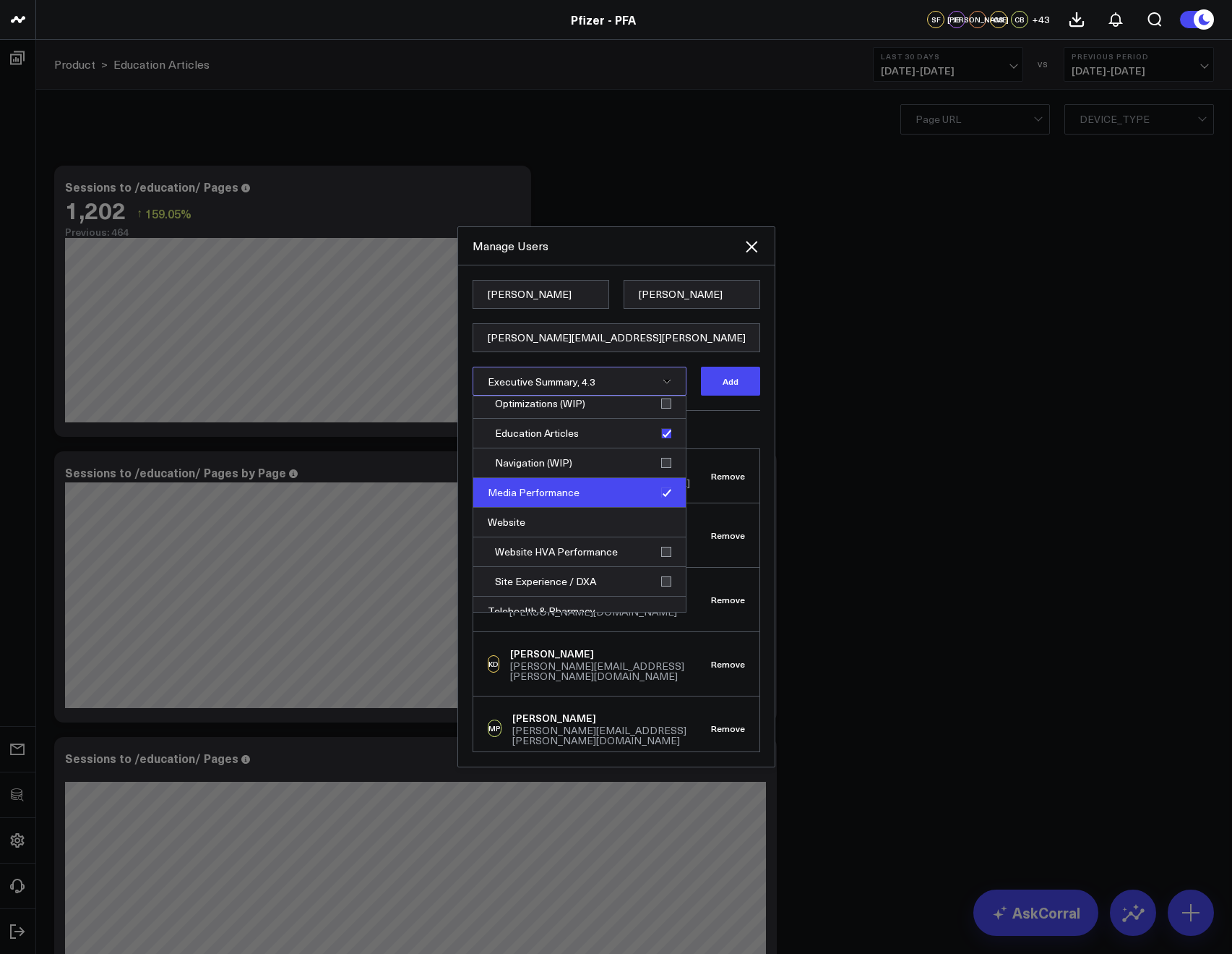
scroll to position [593, 0]
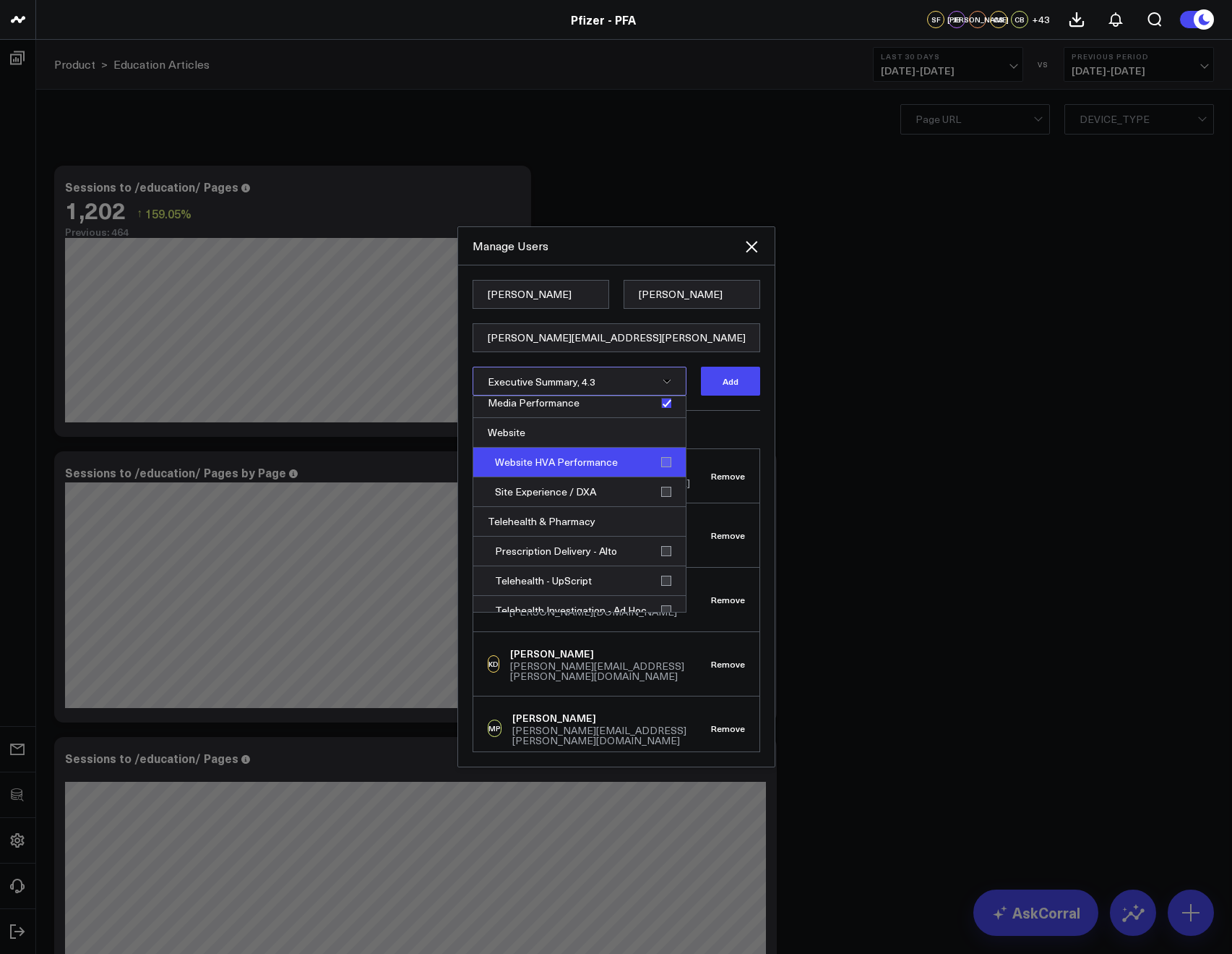
click at [665, 462] on div "Website HVA Performance" at bounding box center [578, 462] width 212 height 29
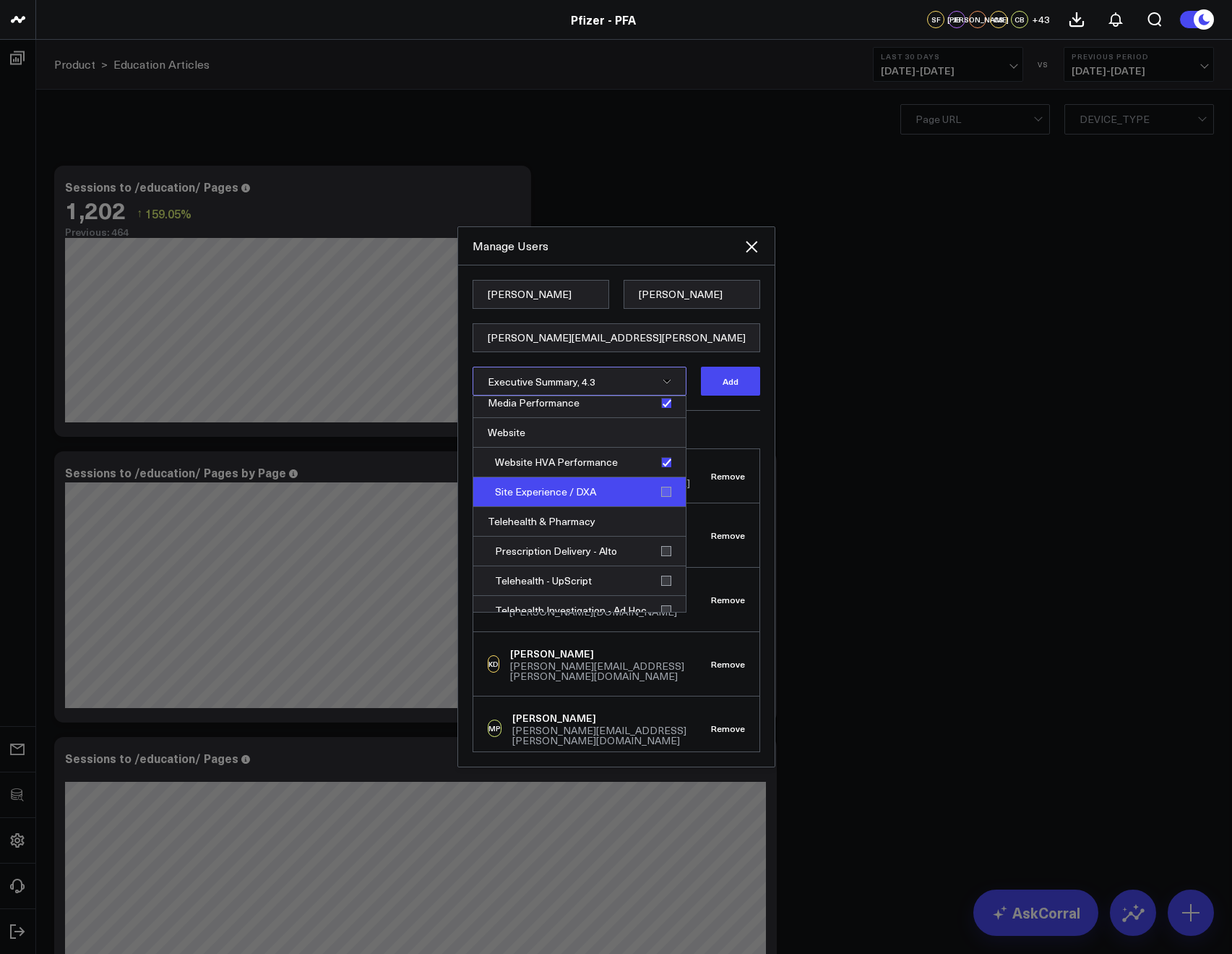
click at [662, 485] on div "Site Experience / DXA" at bounding box center [578, 492] width 212 height 29
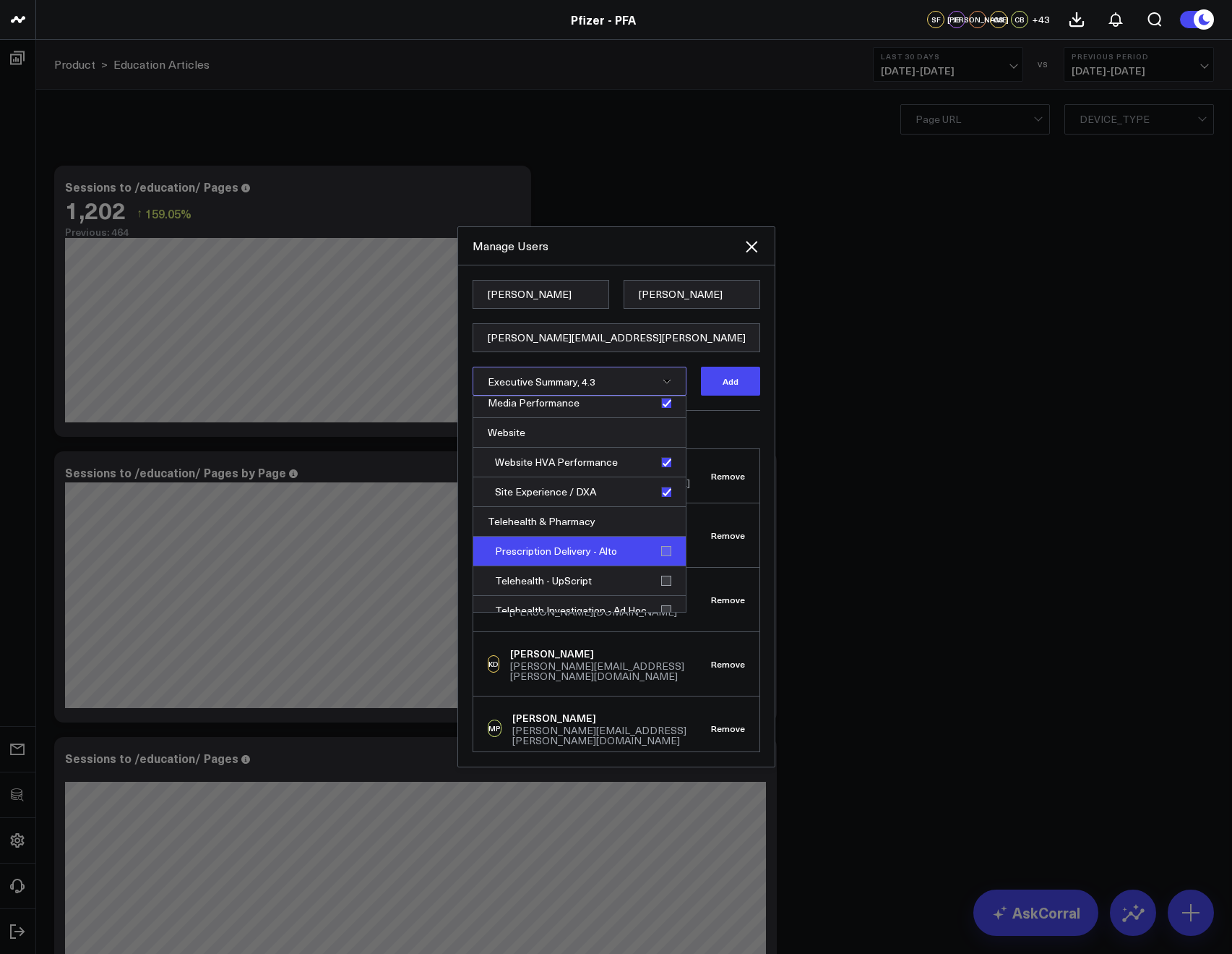
click at [662, 548] on div "Prescription Delivery - Alto" at bounding box center [578, 551] width 212 height 29
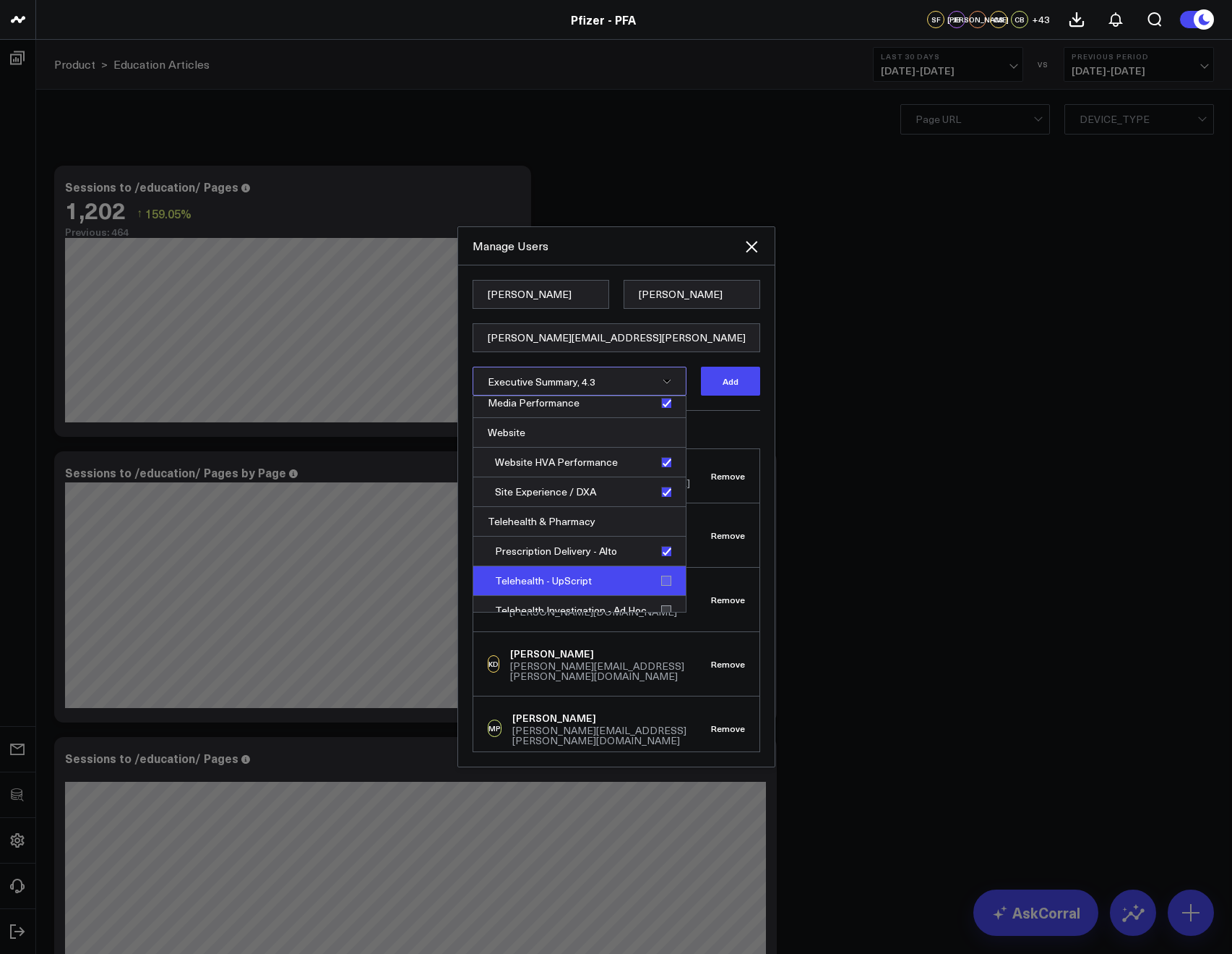
click at [662, 578] on div "Telehealth - UpScript" at bounding box center [578, 581] width 212 height 29
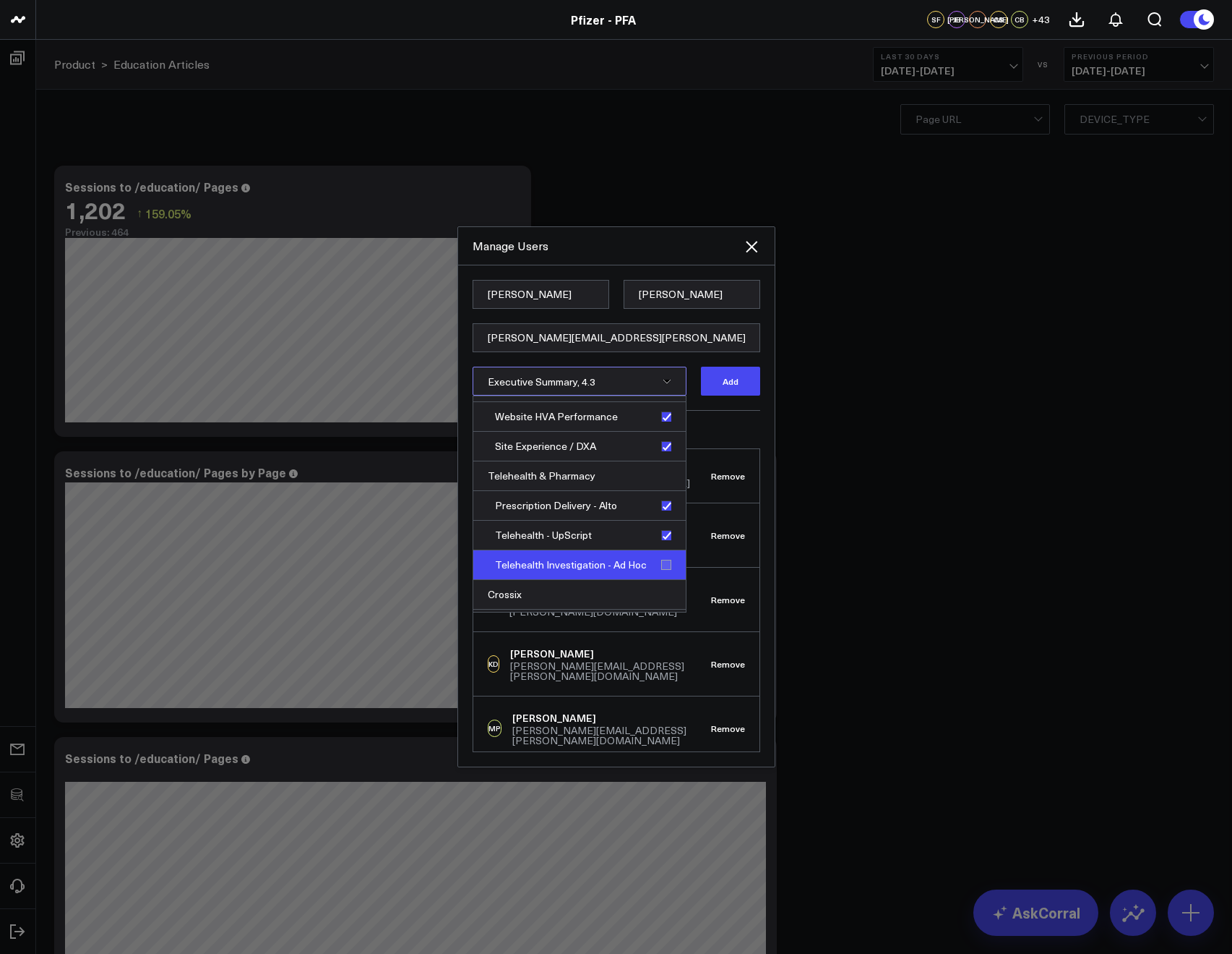
click at [660, 559] on div "Telehealth Investigation - Ad Hoc" at bounding box center [578, 565] width 212 height 29
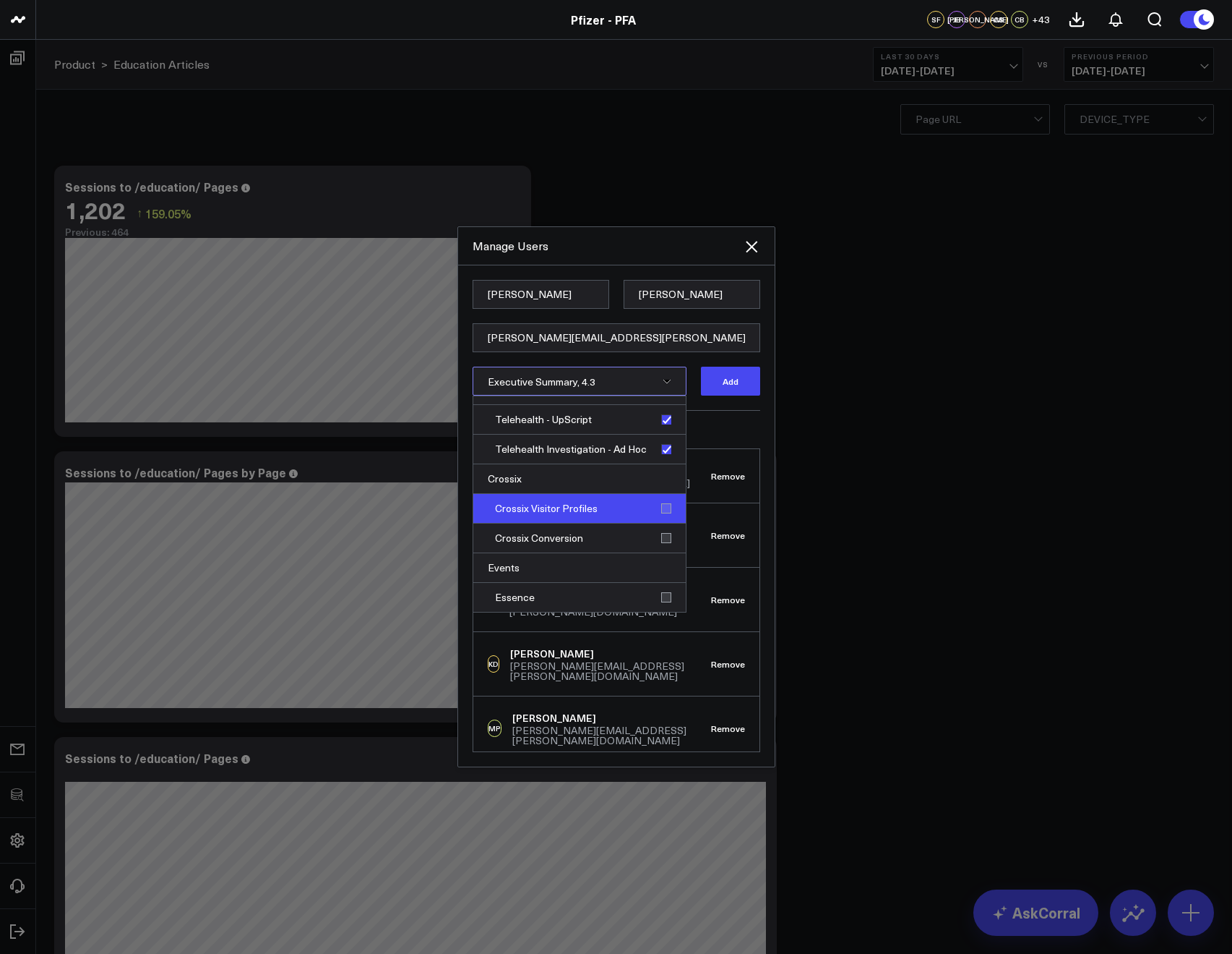
scroll to position [757, 0]
click at [662, 504] on div "Crossix Visitor Profiles" at bounding box center [578, 506] width 212 height 29
click at [661, 529] on div "Crossix Conversion" at bounding box center [578, 536] width 212 height 29
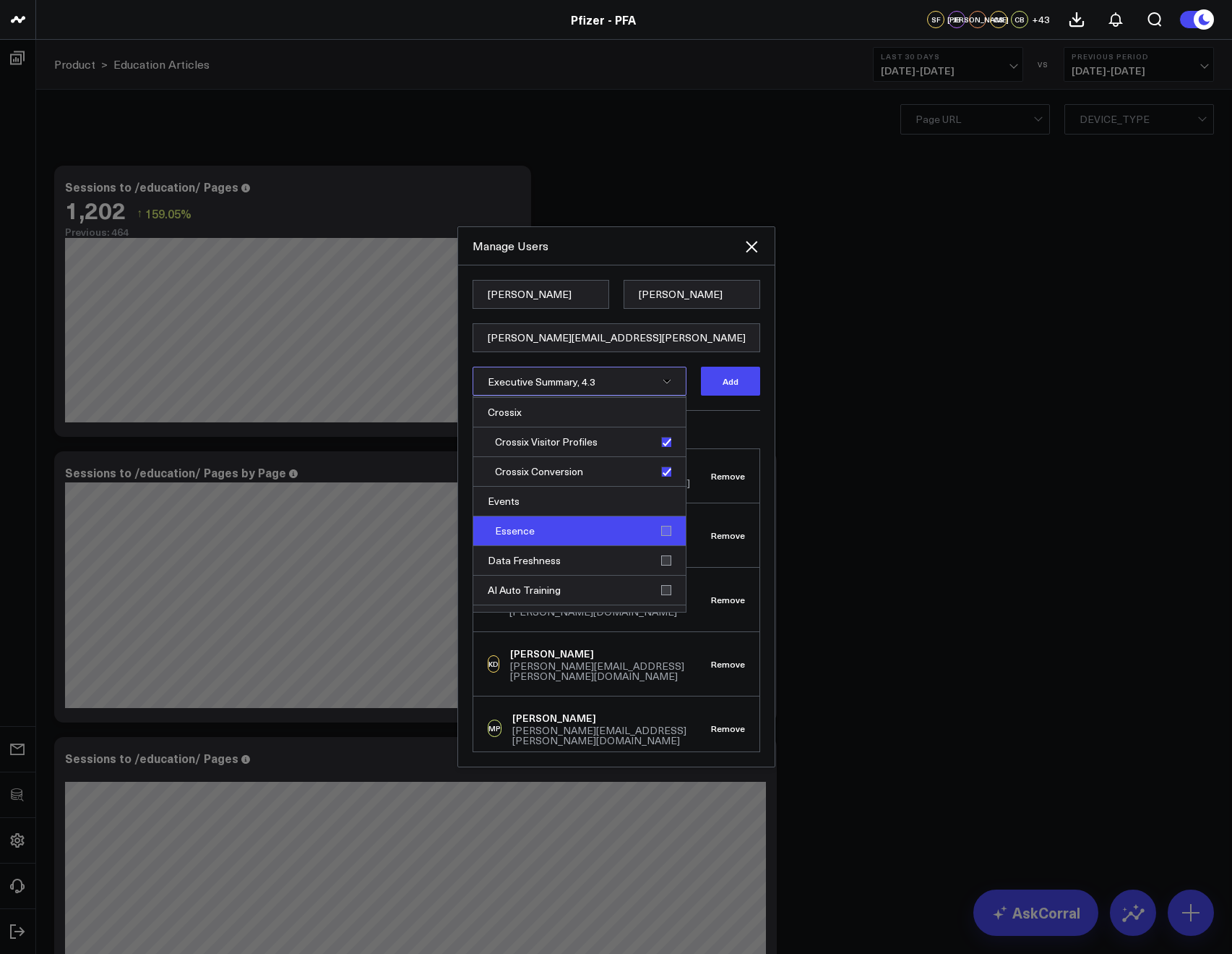
click at [654, 532] on div "Essence" at bounding box center [578, 531] width 212 height 29
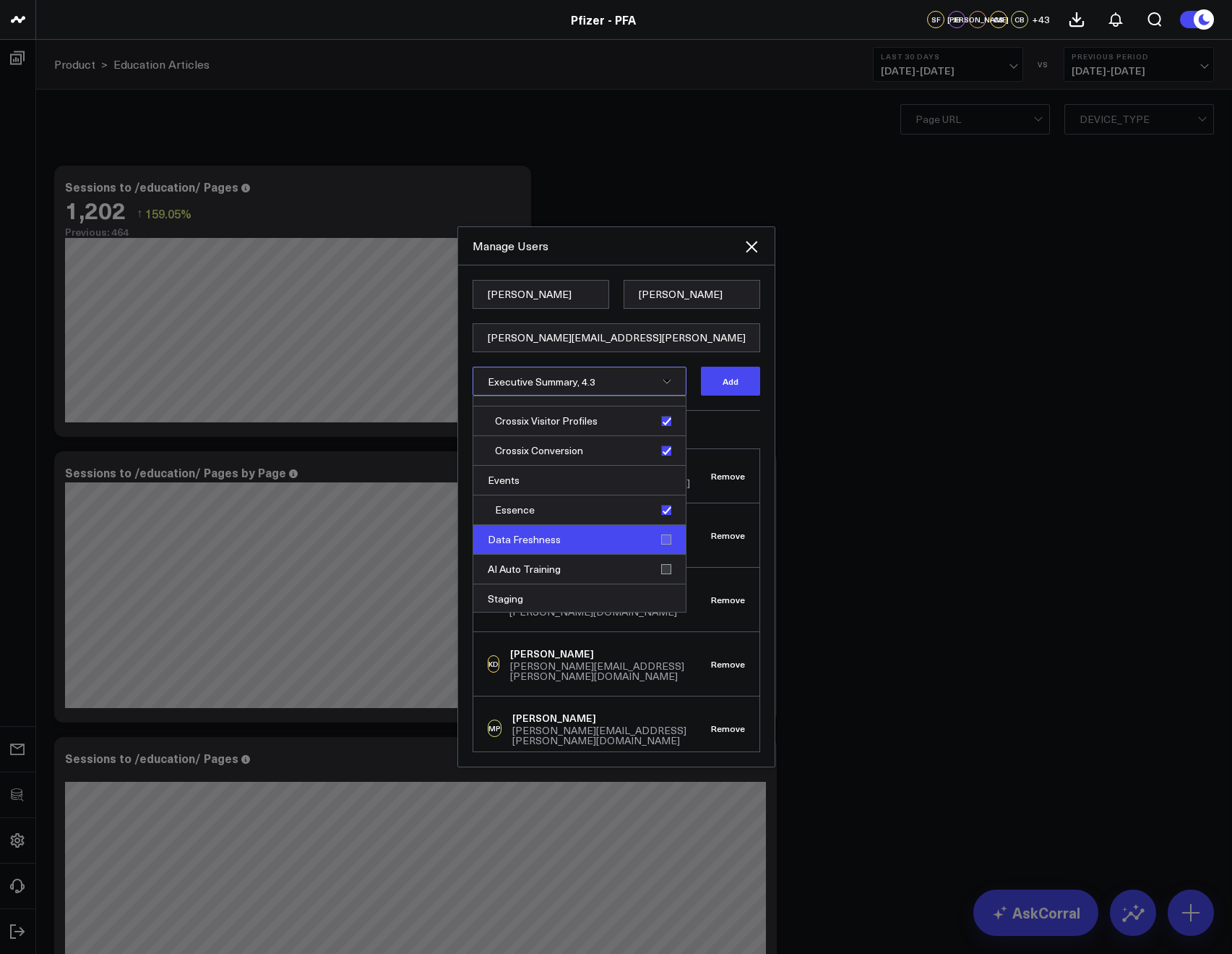
click at [659, 535] on div "Data Freshness" at bounding box center [578, 540] width 212 height 29
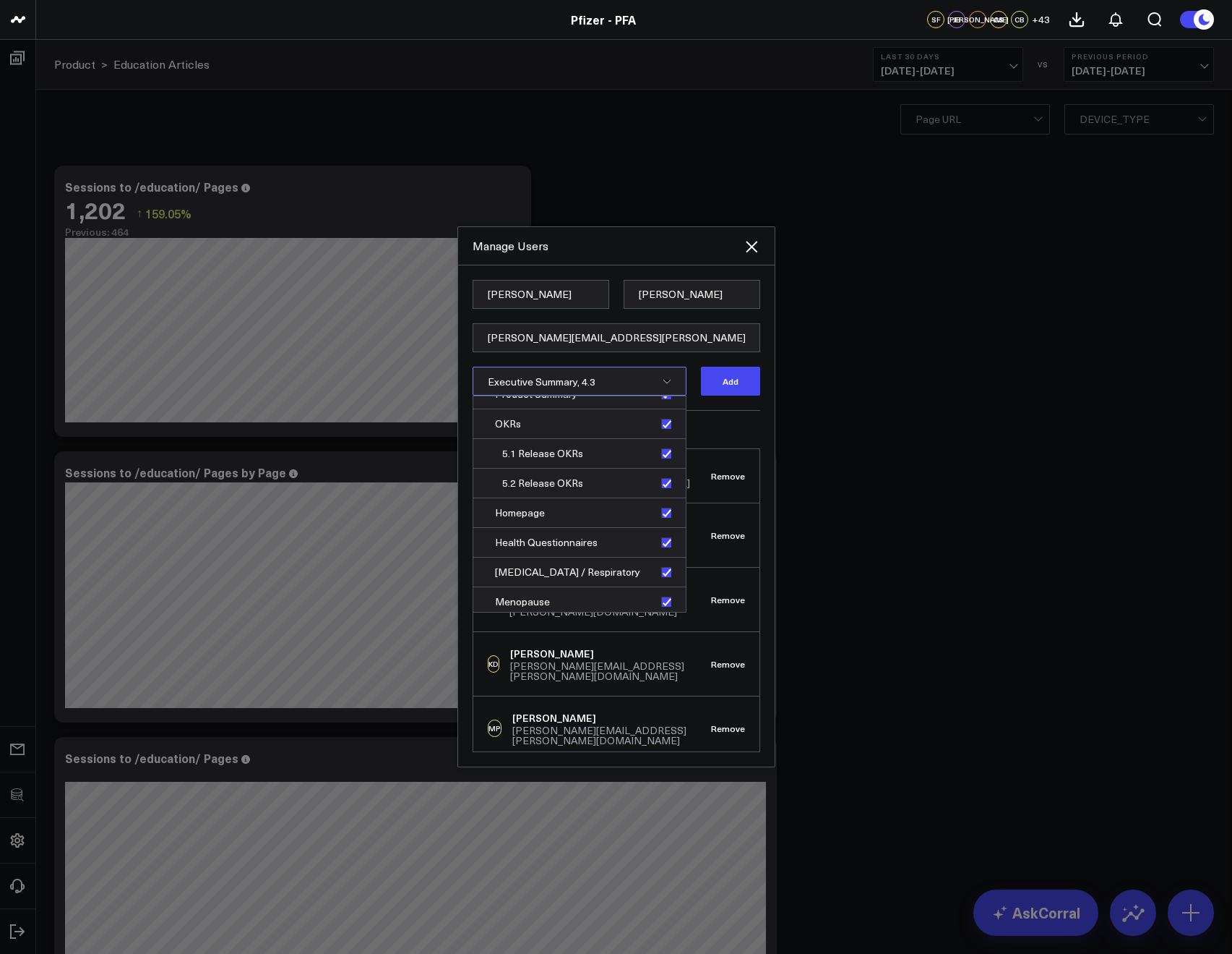
scroll to position [98, 0]
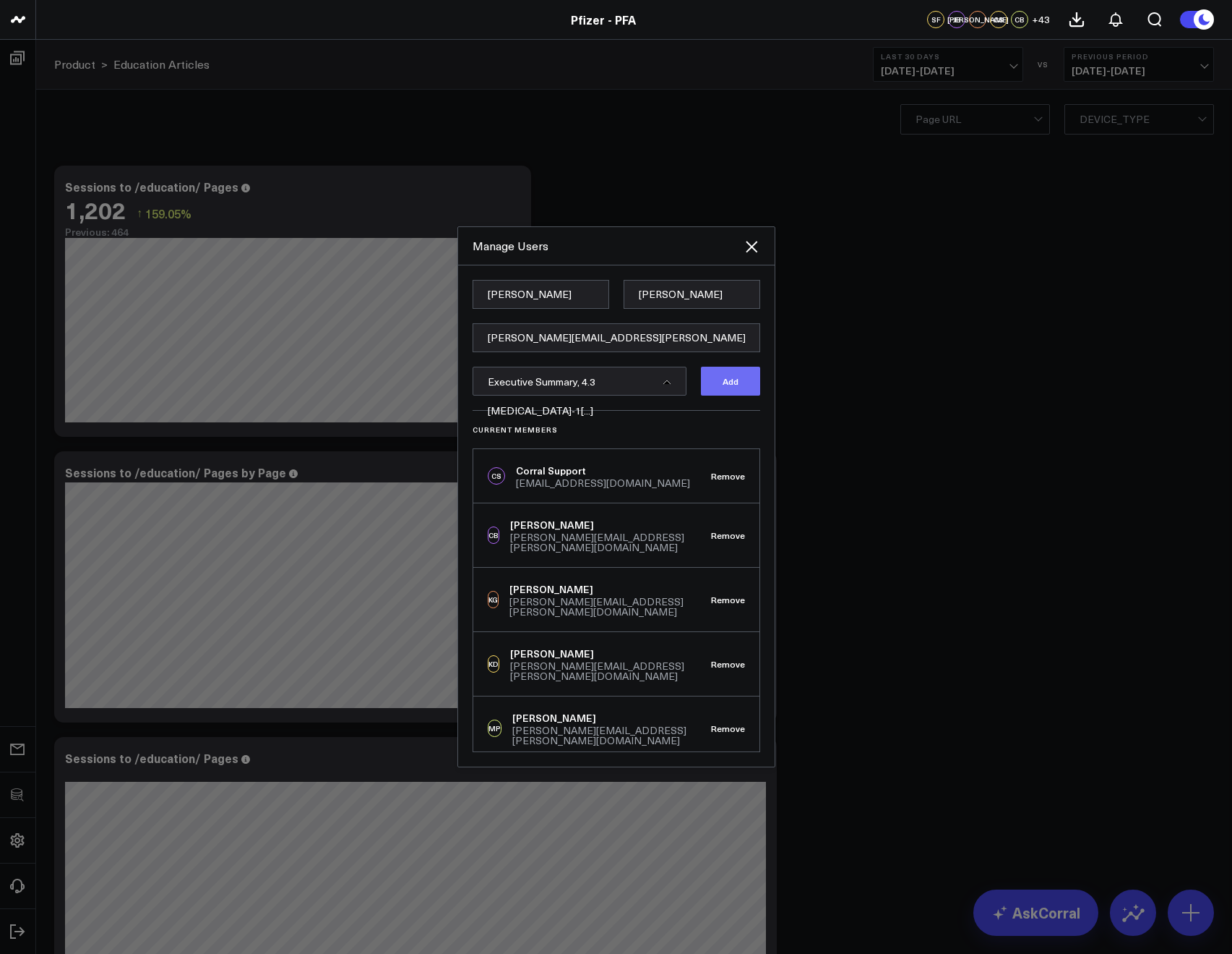
click at [728, 377] on button "Add" at bounding box center [730, 381] width 60 height 29
